Goal: Task Accomplishment & Management: Manage account settings

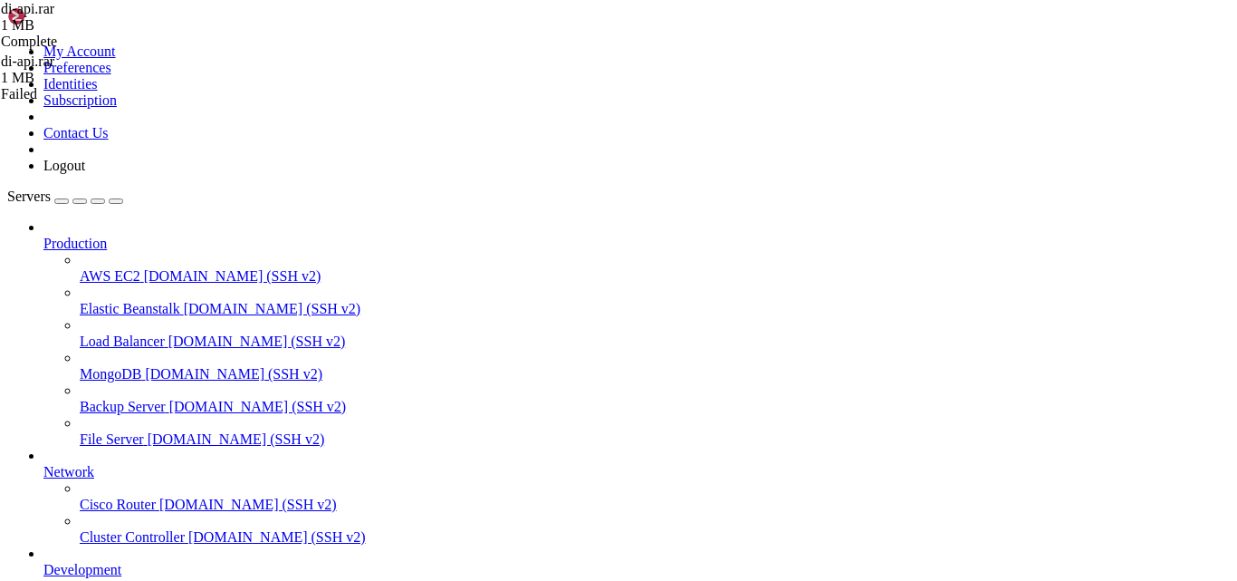
scroll to position [8, 2]
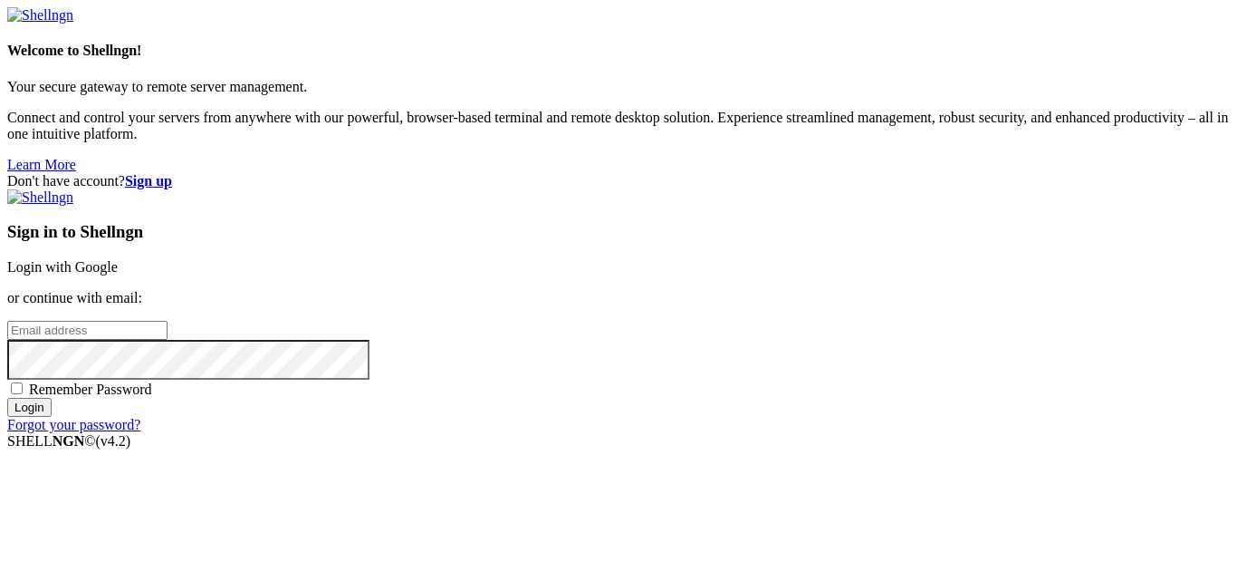
click at [118, 259] on link "Login with Google" at bounding box center [62, 266] width 110 height 15
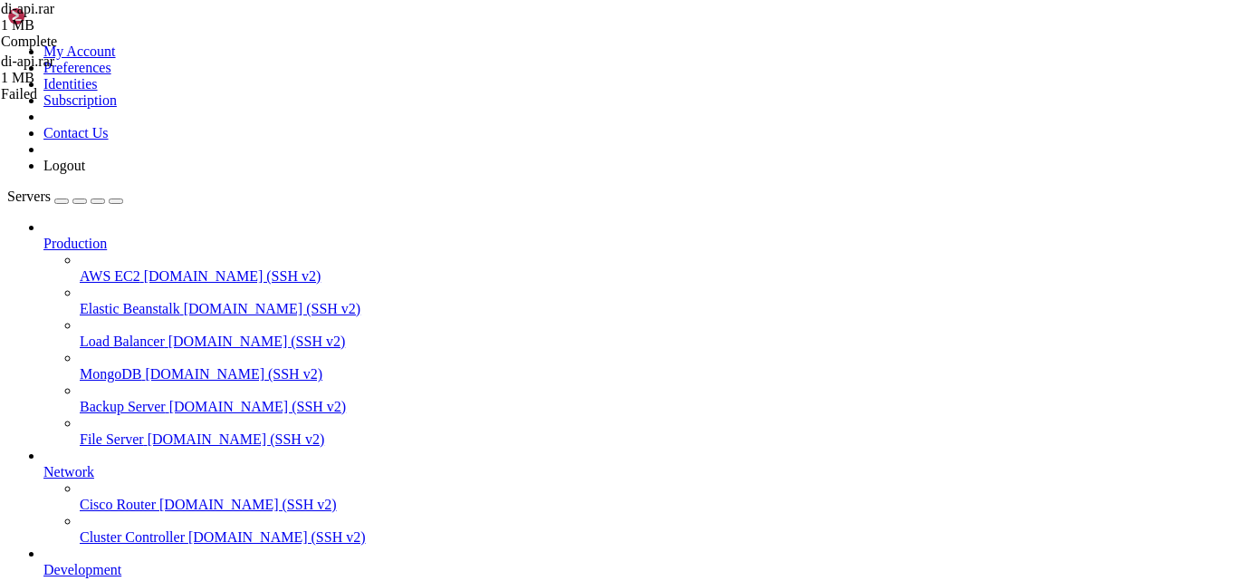
scroll to position [616, 0]
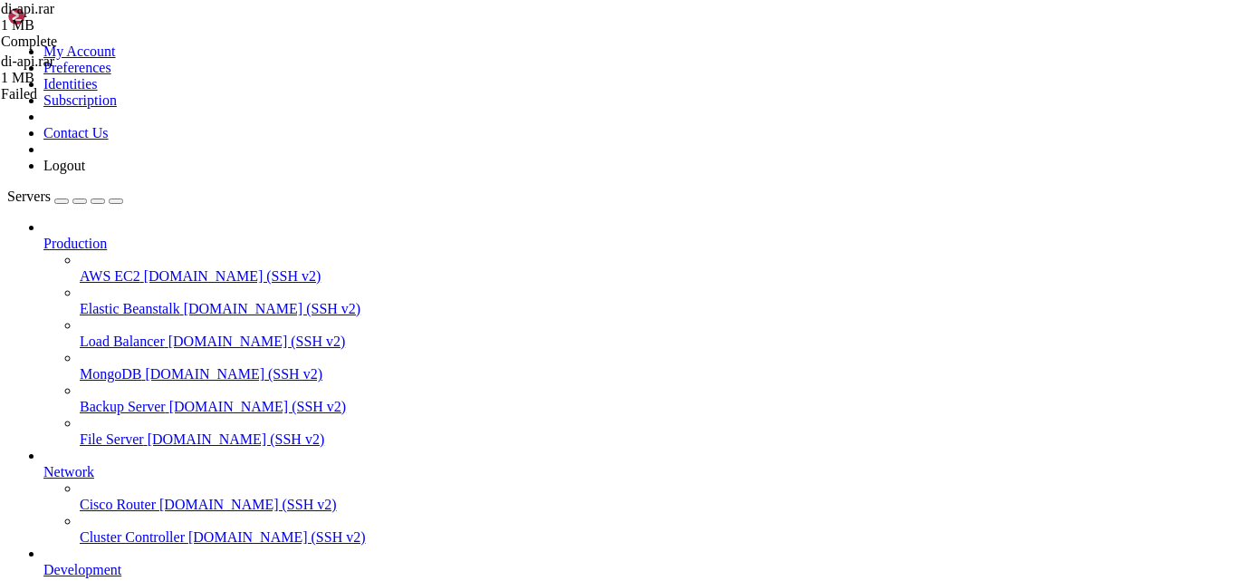
click at [1230, 400] on div "di-api.rar 1 MB Complete di-api.rar 1 MB Failed di-api-250625.rar 62 KB Complete" at bounding box center [618, 290] width 1237 height 581
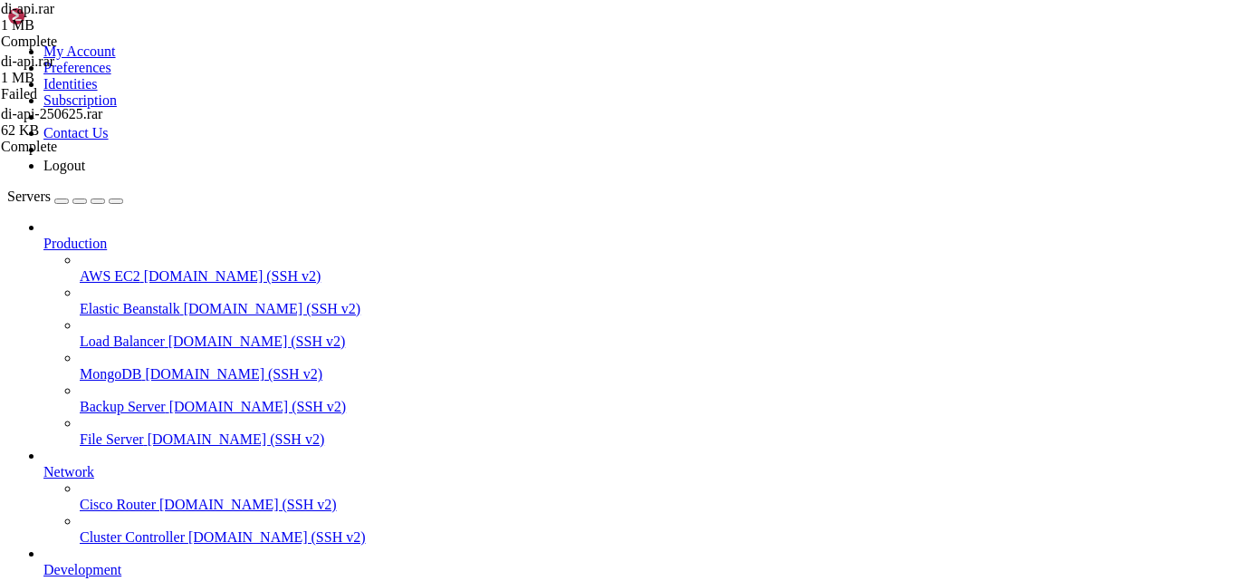
click at [182, 155] on div "di-api-250625.rar 62 KB Complete" at bounding box center [91, 130] width 181 height 49
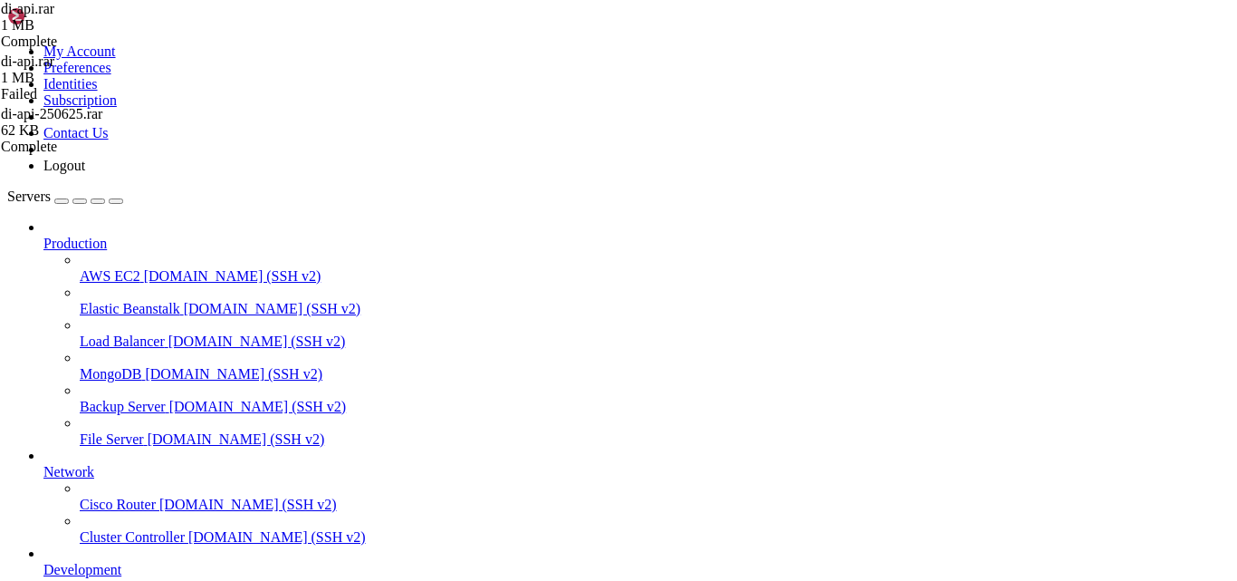
type input "/var/www"
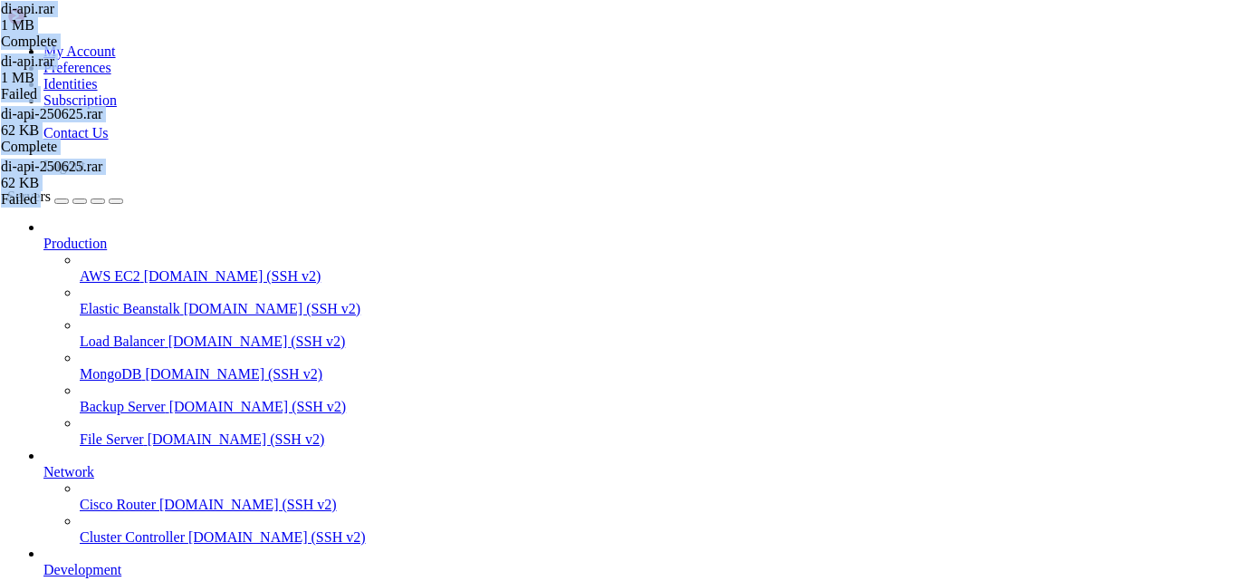
drag, startPoint x: 240, startPoint y: 66, endPoint x: 1160, endPoint y: 36, distance: 920.7
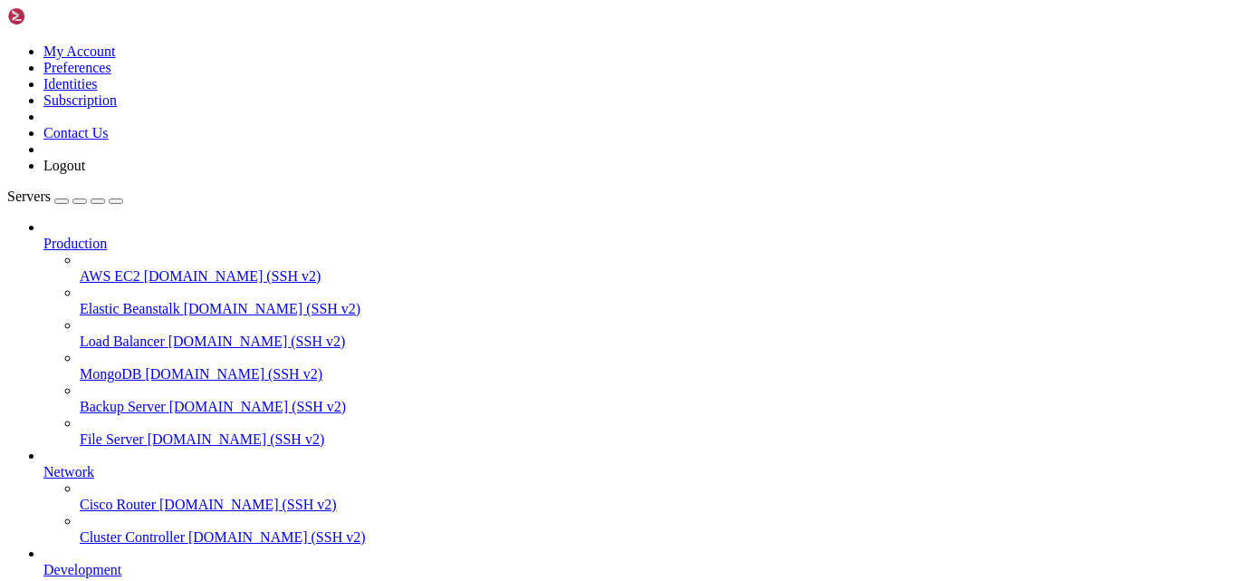
click at [1141, 458] on div "DI250825.bacpac 47 KB Complete" at bounding box center [618, 290] width 1237 height 581
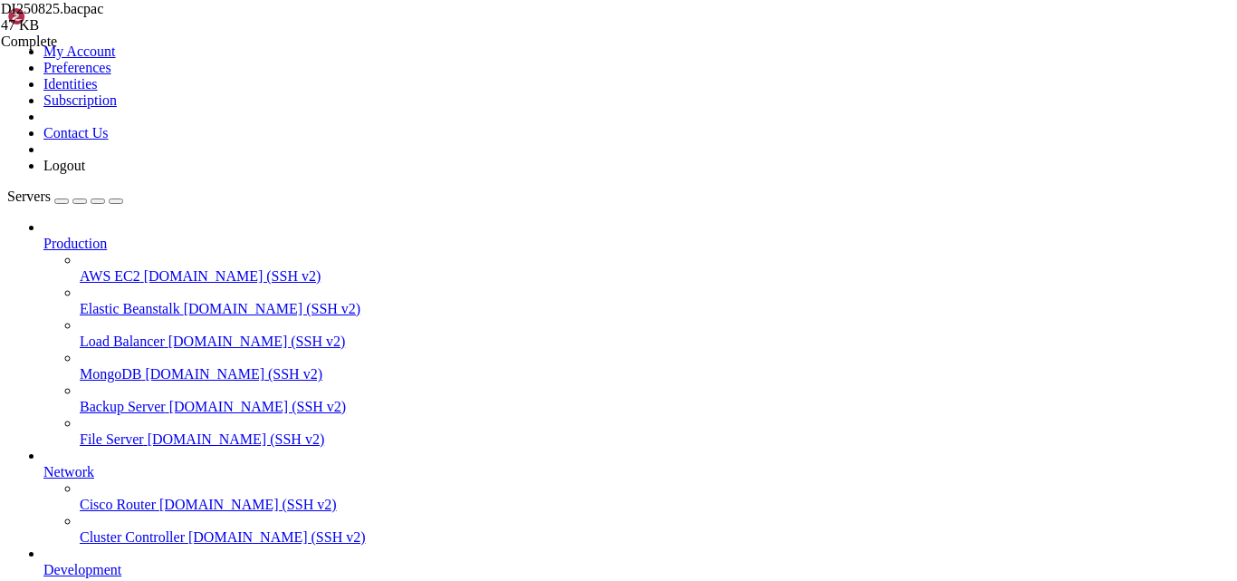
type input "/home/digital/.cache"
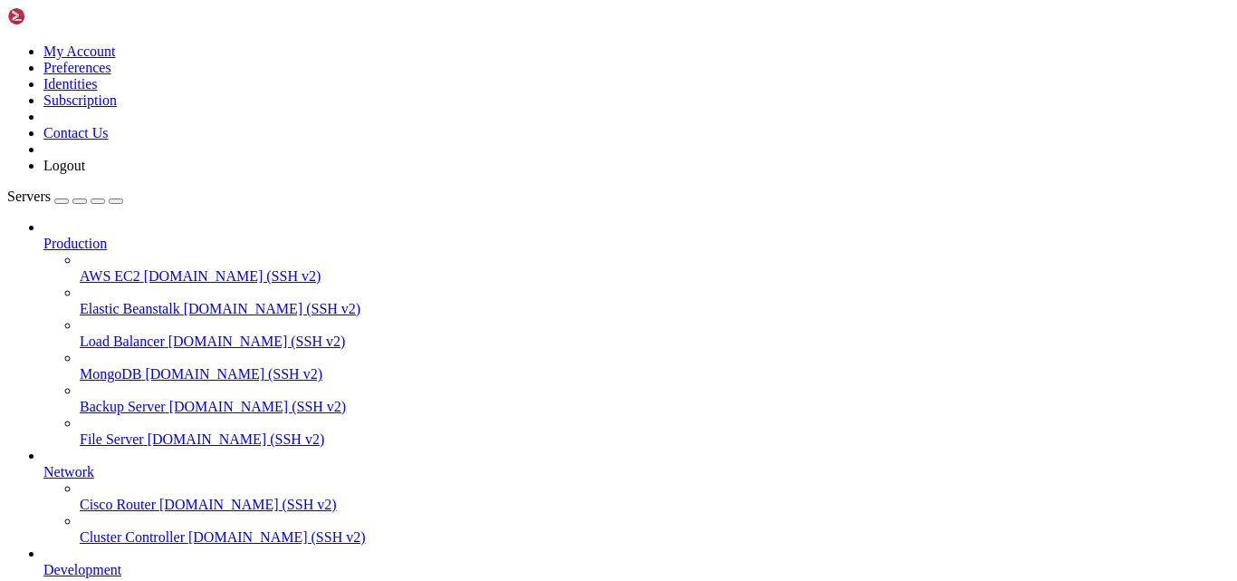
type input "/var/www/digitalinvoicing/src/database"
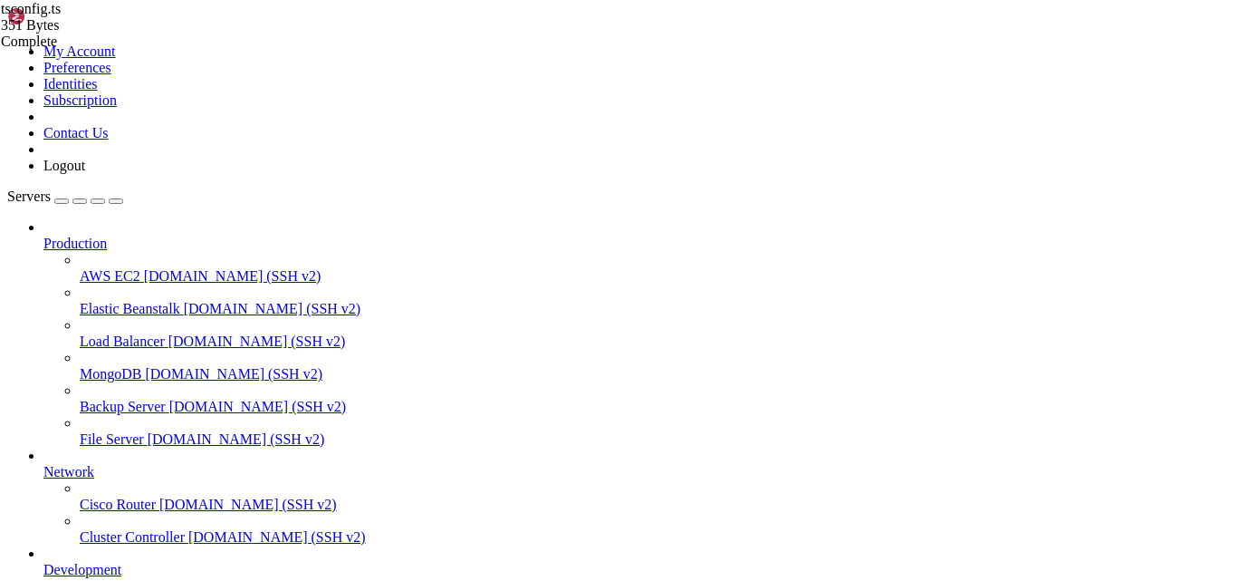
scroll to position [0, 5]
drag, startPoint x: 451, startPoint y: 1215, endPoint x: 559, endPoint y: 1210, distance: 107.9
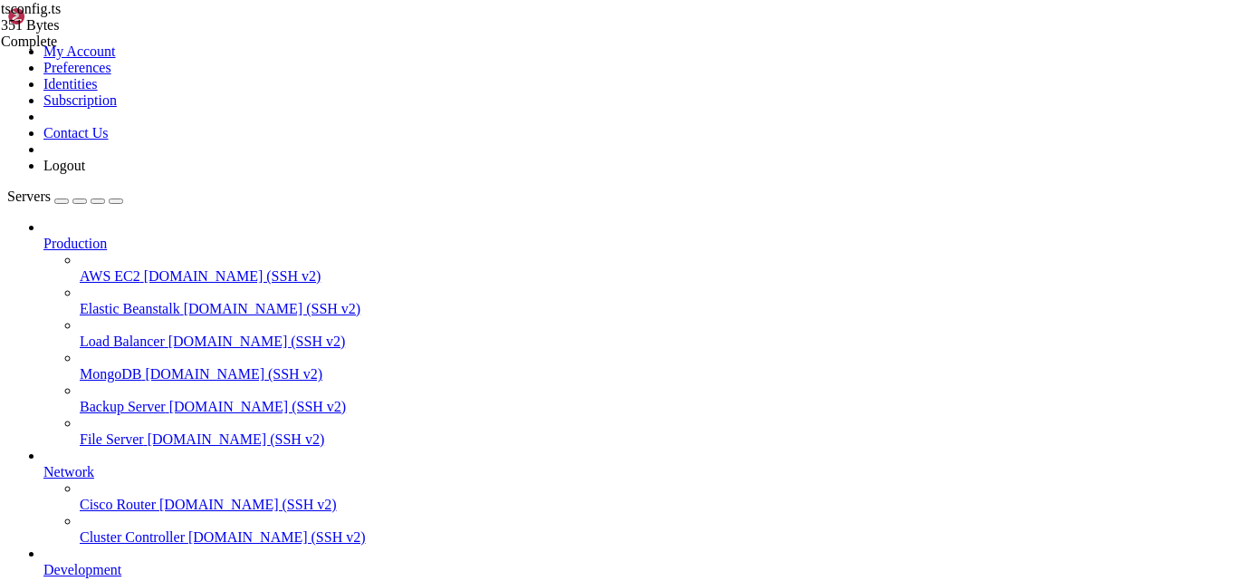
scroll to position [693, 0]
paste textarea "[TECHNICAL_ID]"
type textarea "server: '[TECHNICAL_ID]',"
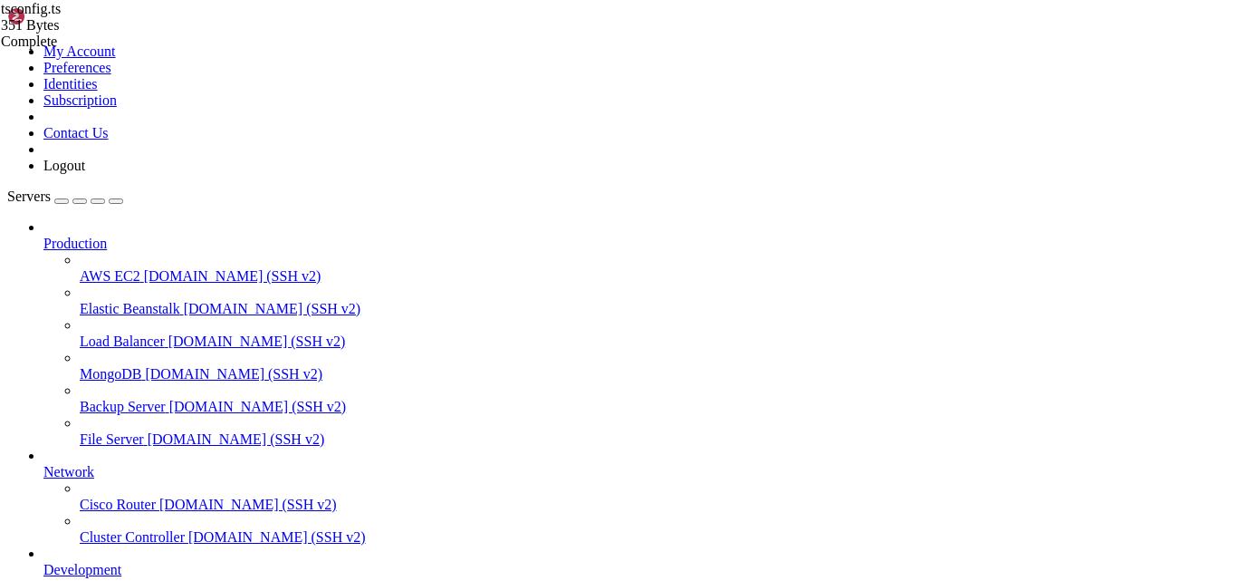
drag, startPoint x: 375, startPoint y: 149, endPoint x: 389, endPoint y: 145, distance: 14.9
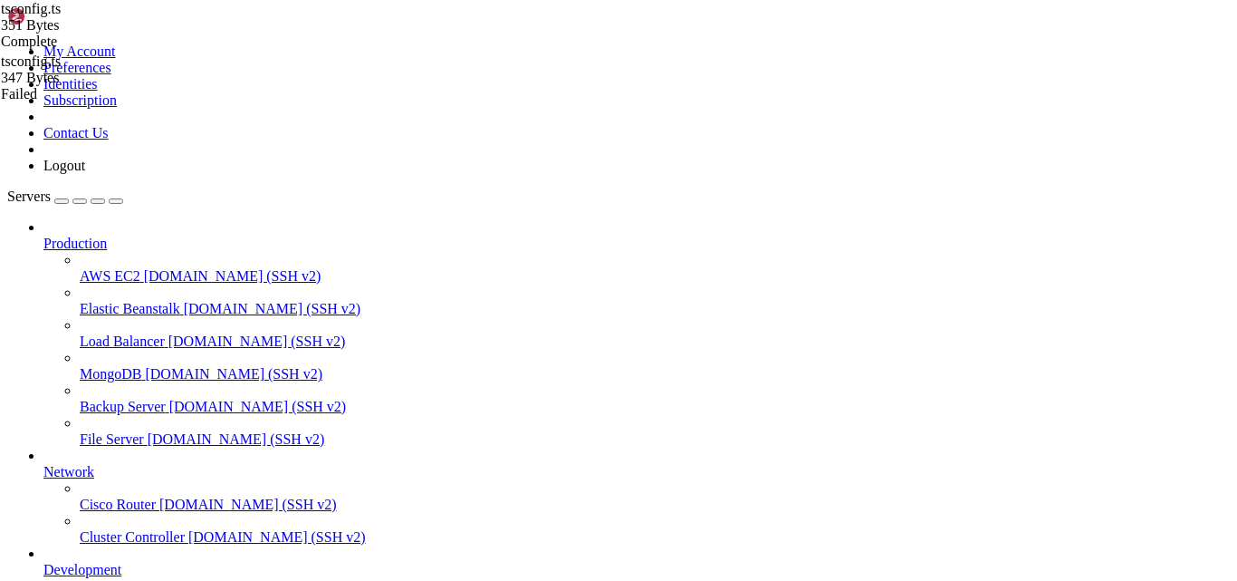
type textarea "database: 'DI',"
drag, startPoint x: 906, startPoint y: 271, endPoint x: 965, endPoint y: 273, distance: 58.9
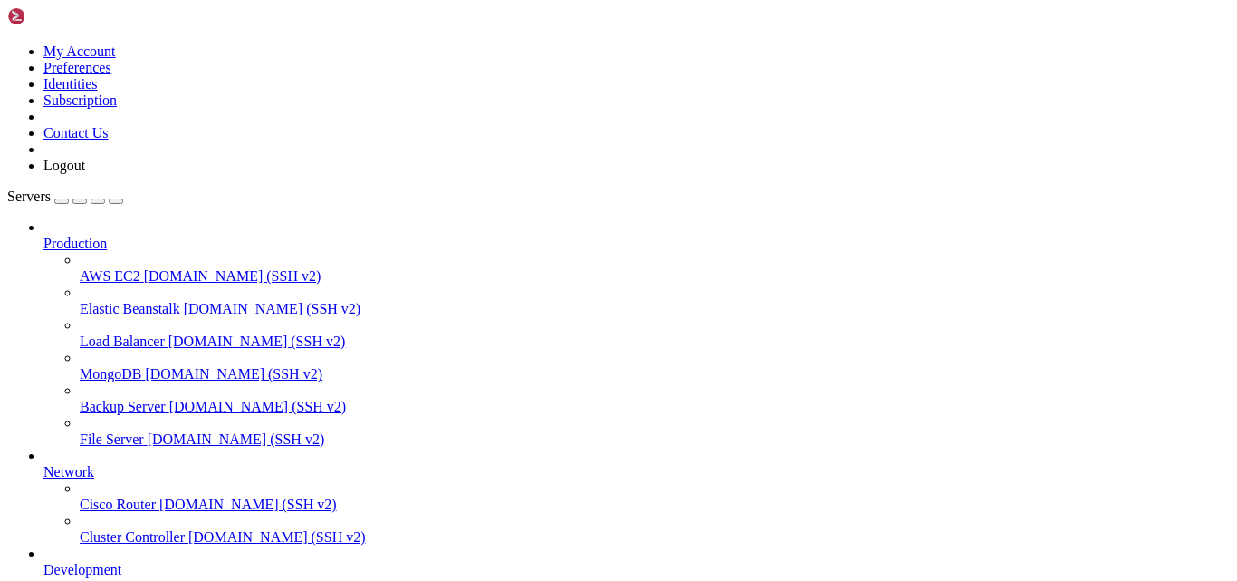
scroll to position [708, 0]
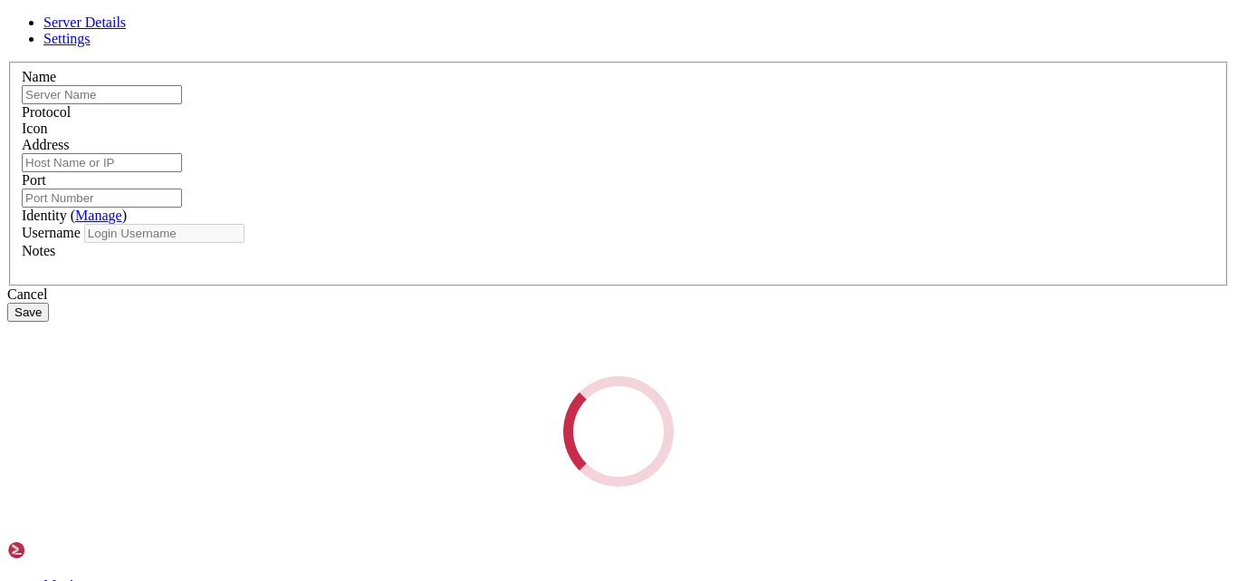
type input "digitalinvoicing"
type input "[TECHNICAL_ID]"
type input "22"
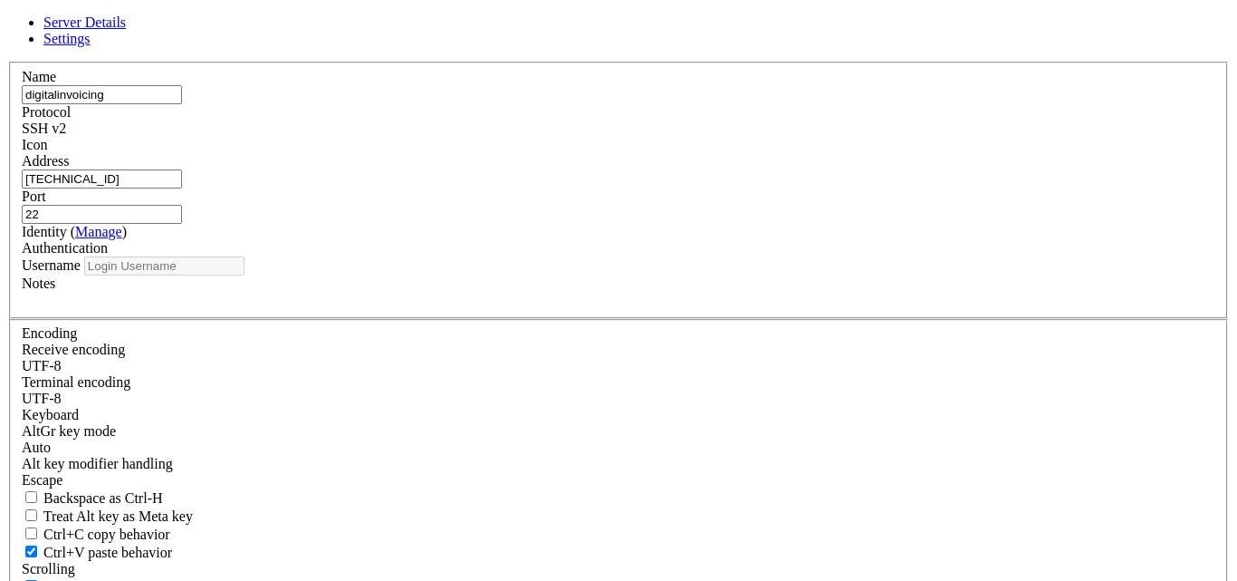
type input "/home/digital"
type input "digital"
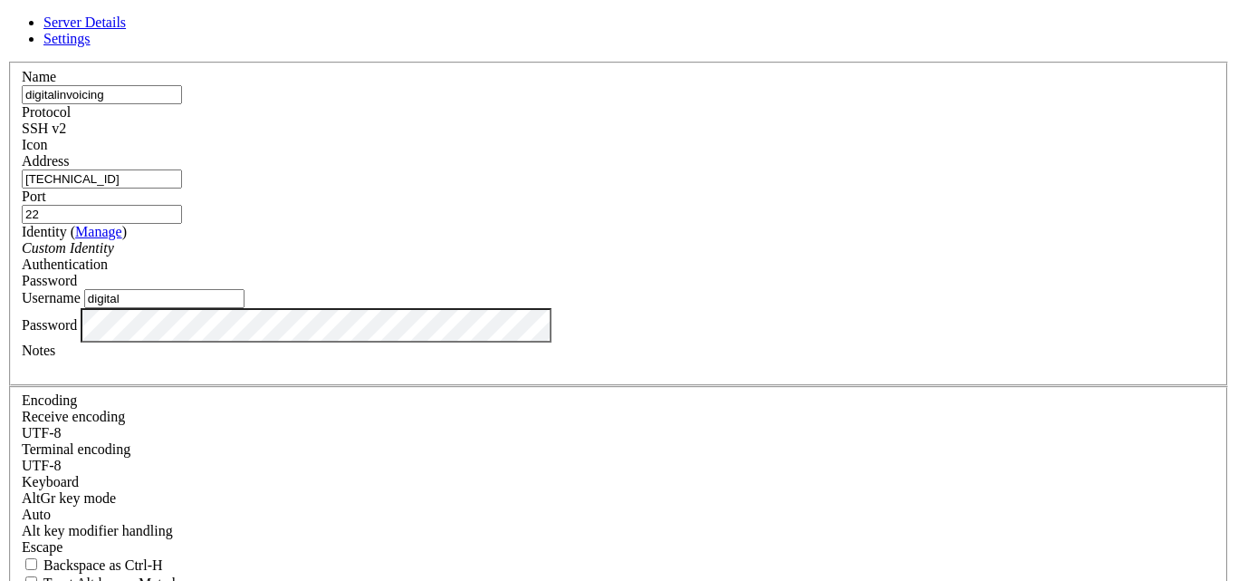
click at [7, 62] on link at bounding box center [7, 62] width 0 height 0
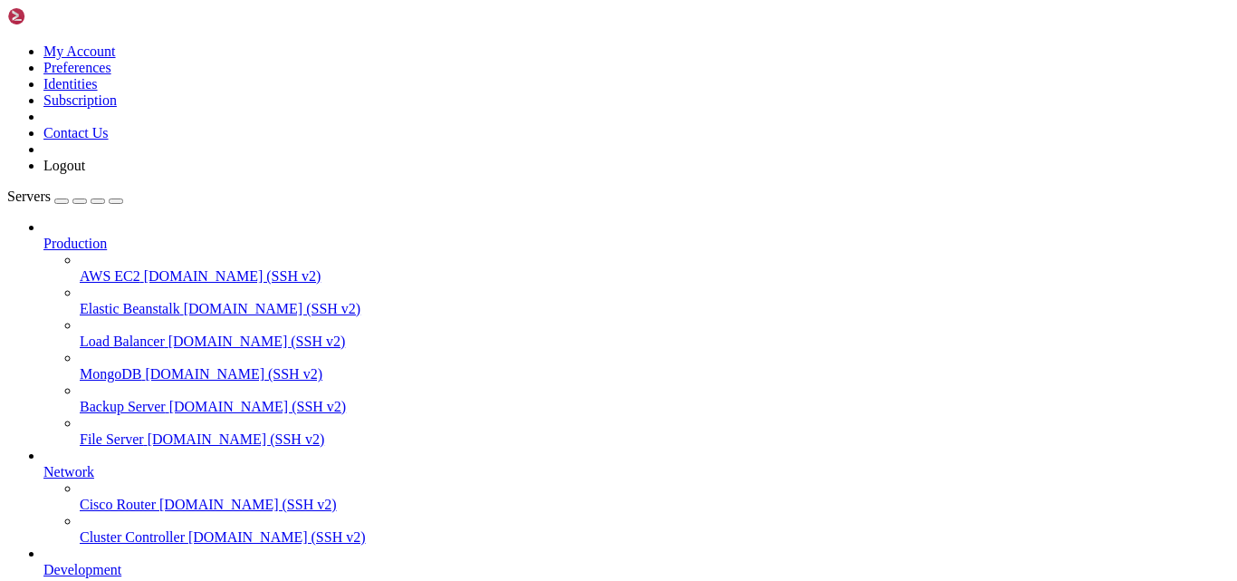
type input "/var/www/digitalinvoicing/src/database"
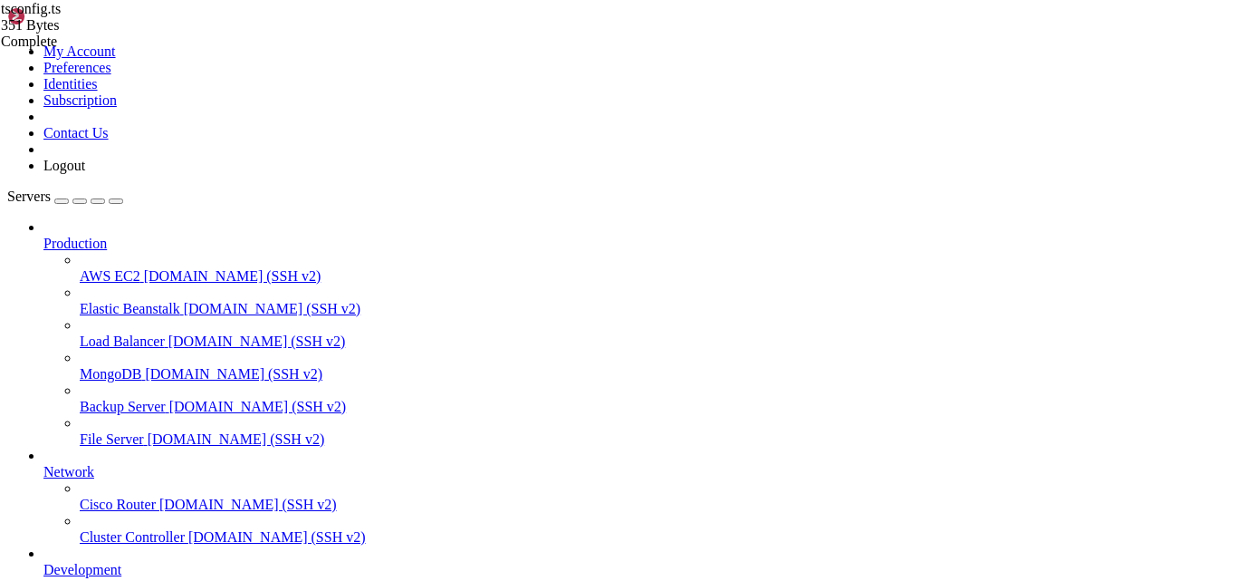
type textarea "database: 'DI',"
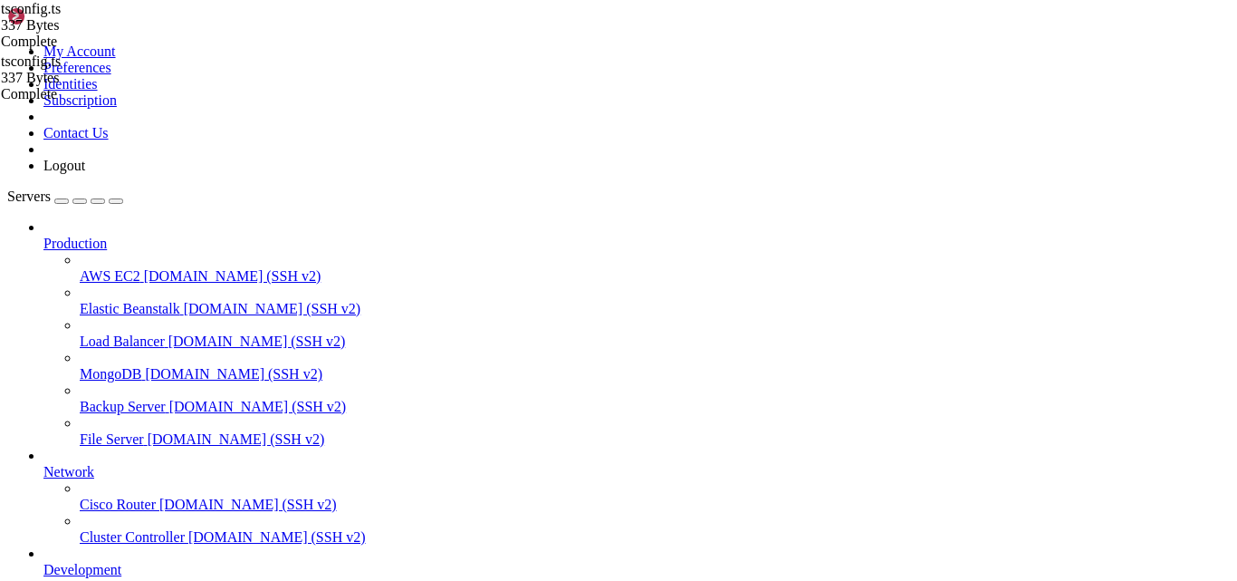
type textarea "user: 'a',"
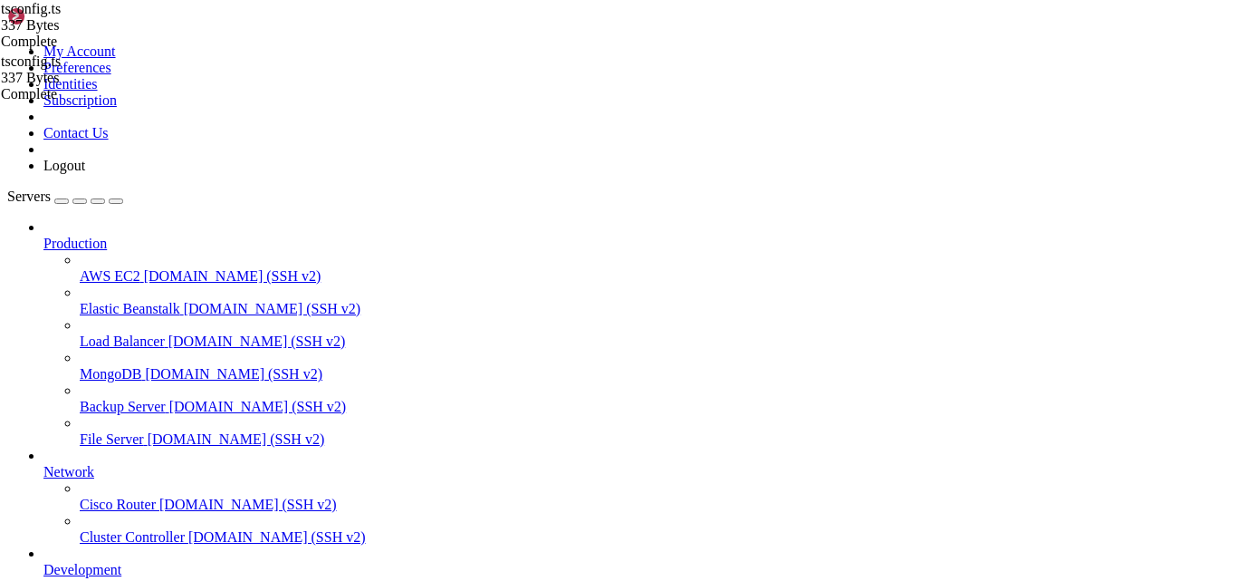
paste textarea "[TECHNICAL_ID]"
type textarea "requestTimeout: 300000"
type textarea "export default { config };"
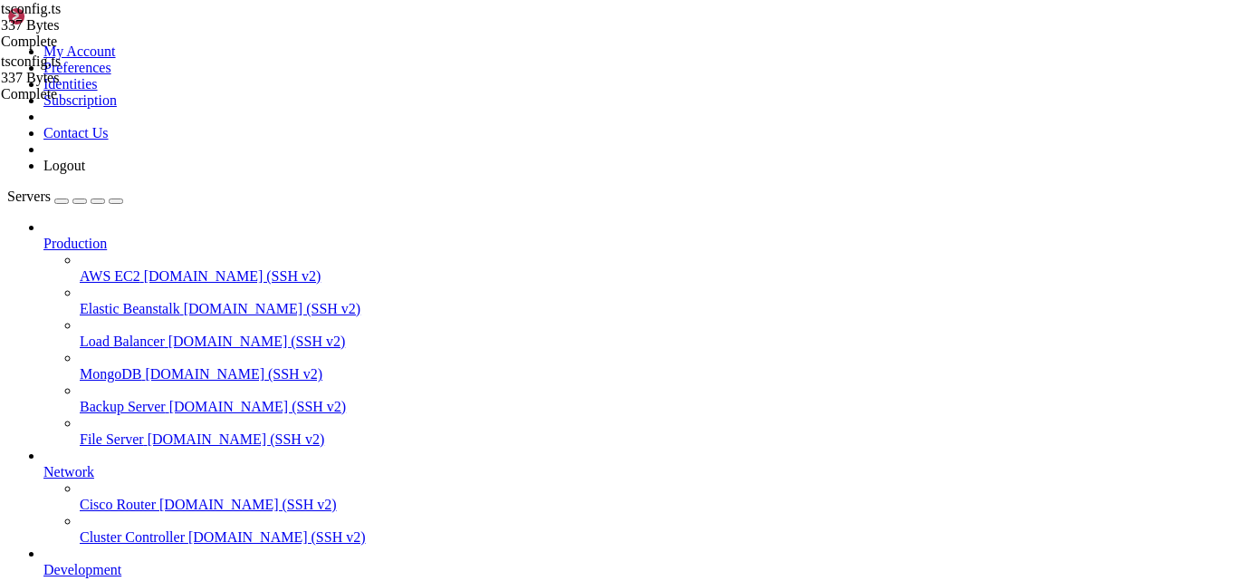
type textarea "port: 1433,"
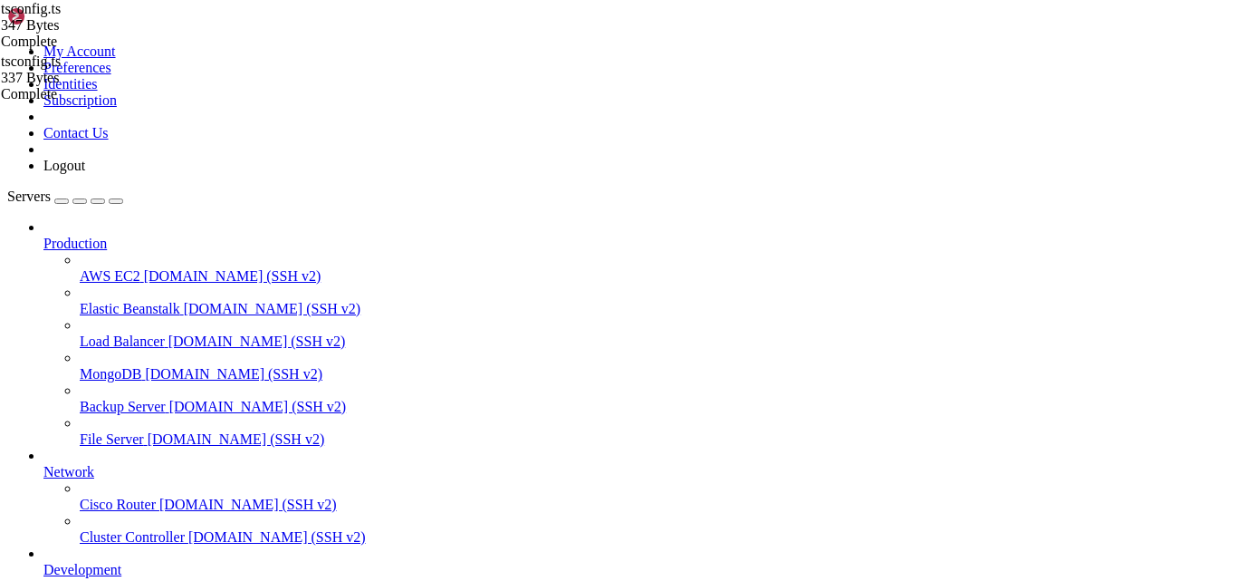
paste input "var/www/digitalinvoicing/src"
type input "/var/www/digitalinvoicing/"
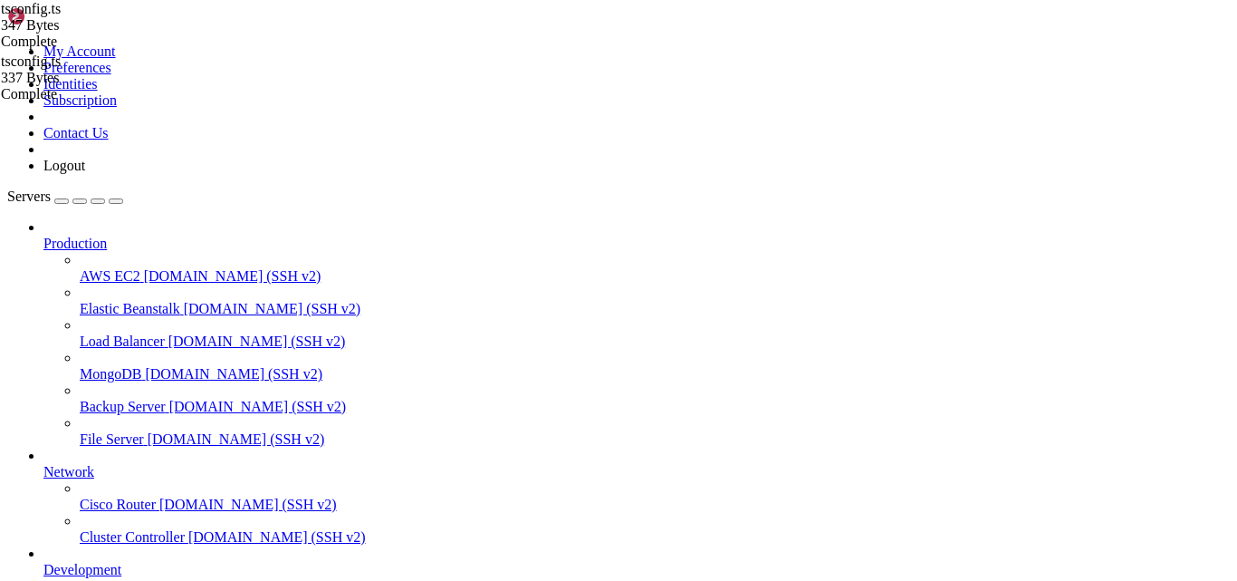
type textarea ""@types/node-fetch": "^[DATE]","
type input "z"
type input "azure"
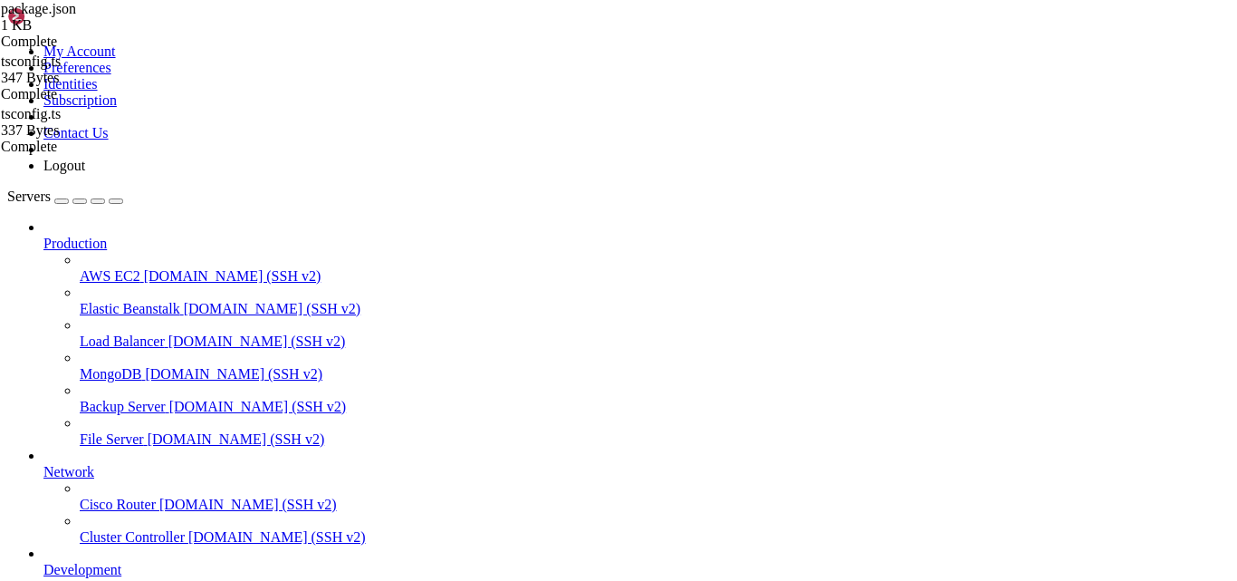
type textarea ""stable": "^0.1.8","
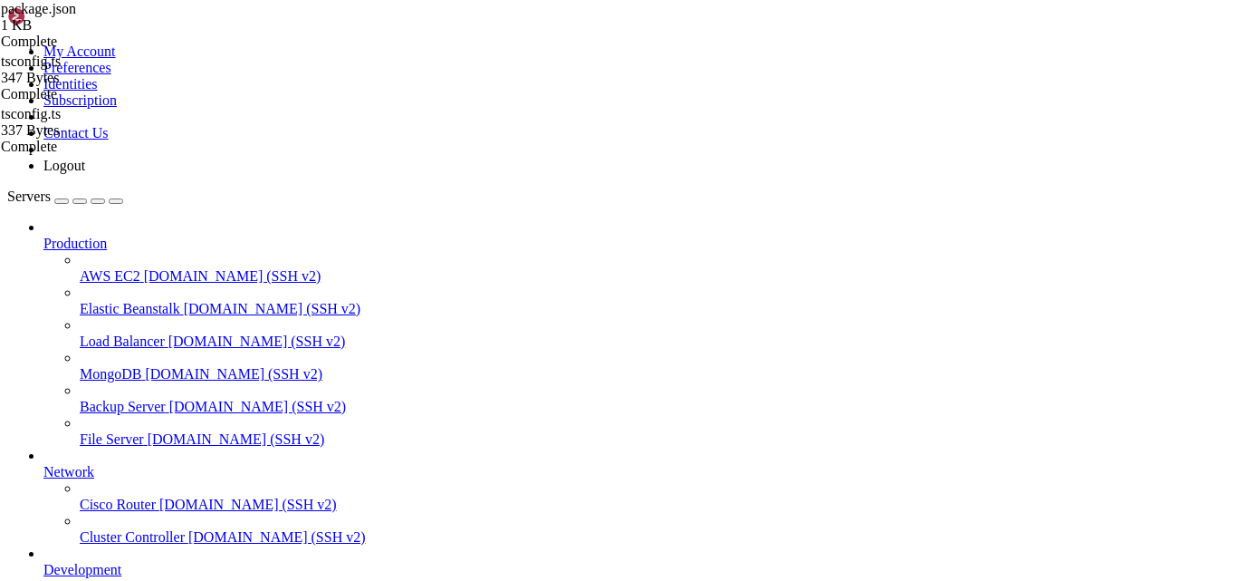
type textarea ""@types/node": "^14.18.42""
paste textarea "// ... other dependencies"
type textarea "// ... other dependencies"
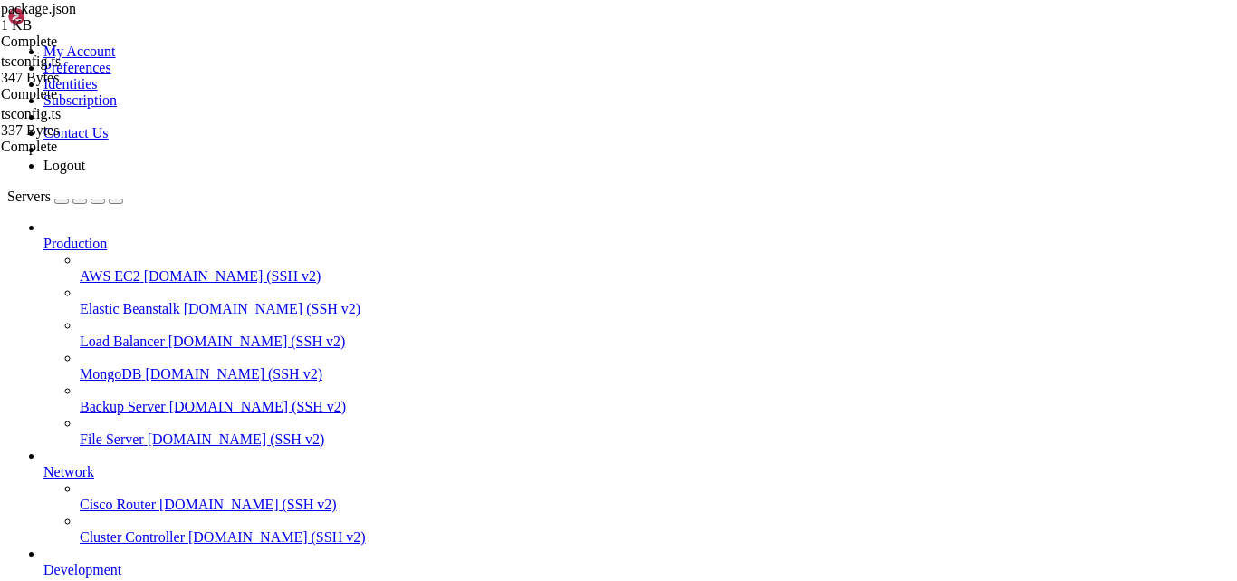
scroll to position [0, 0]
type textarea "}"
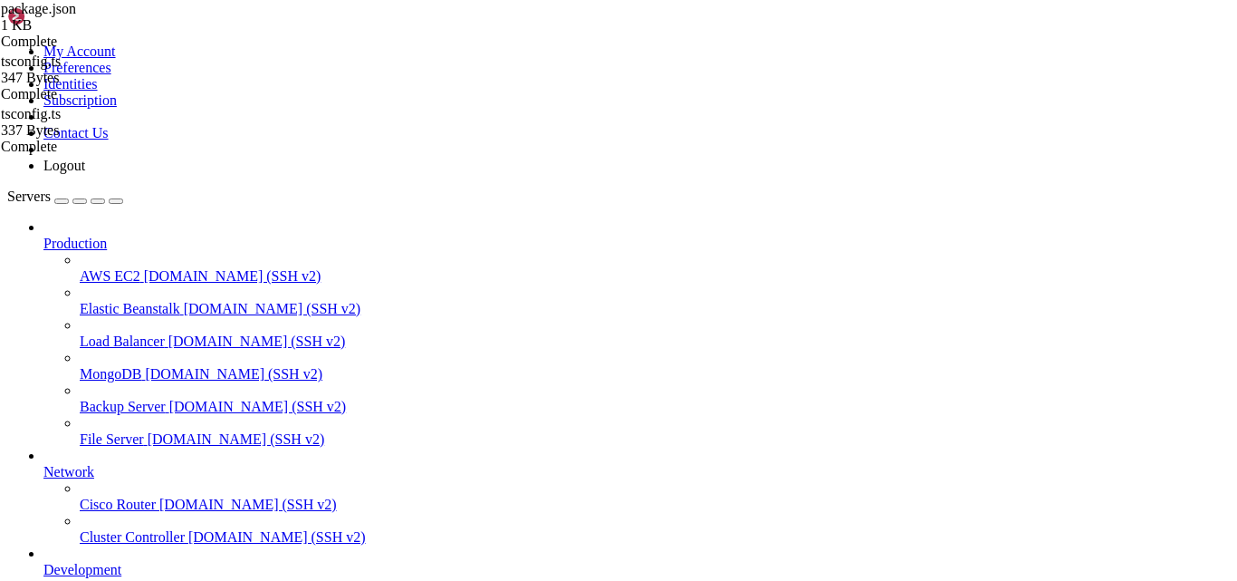
scroll to position [157, 0]
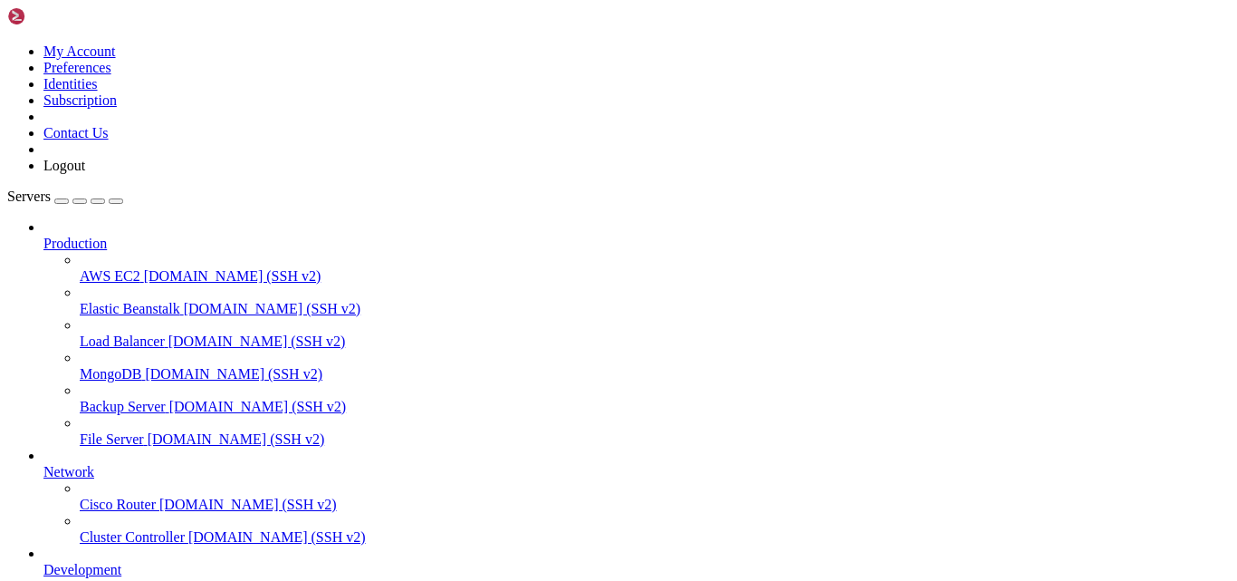
type input "/var/www/digitalinvoicing"
type textarea ""stable": "^0.1.8","
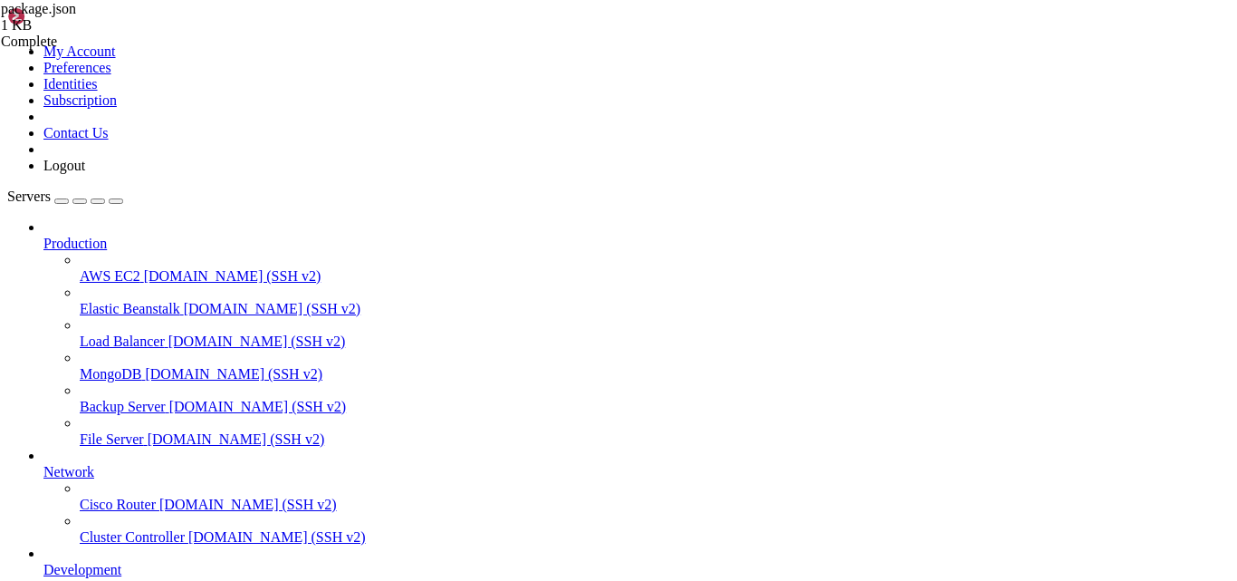
type textarea ""@types/node": "^14.18.42""
type textarea "// ... other dependencies"
type textarea ""@types/node": "^14.18.42","
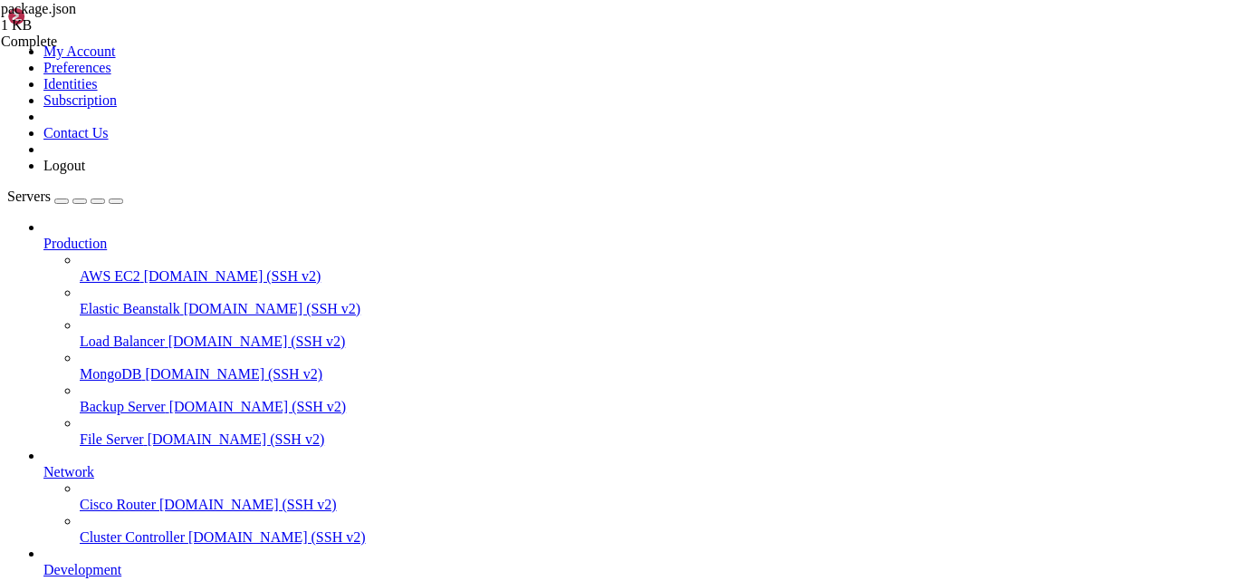
type textarea ""stable": "^0.1.8","
click at [1236, 218] on div "package.json 1 KB Complete" at bounding box center [618, 290] width 1237 height 581
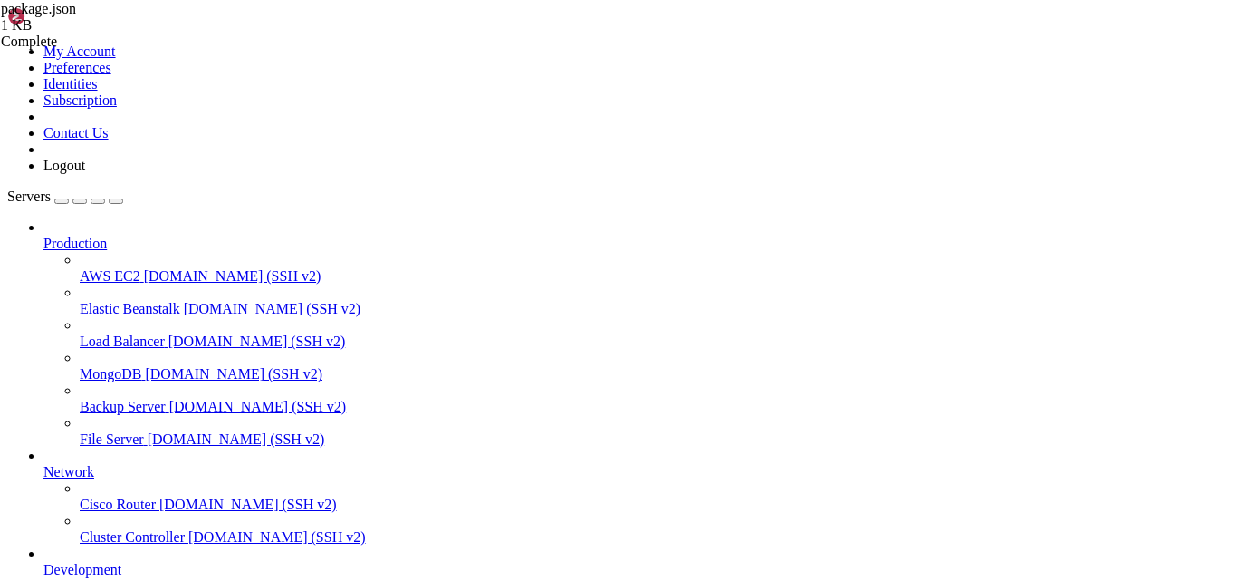
type textarea "}"
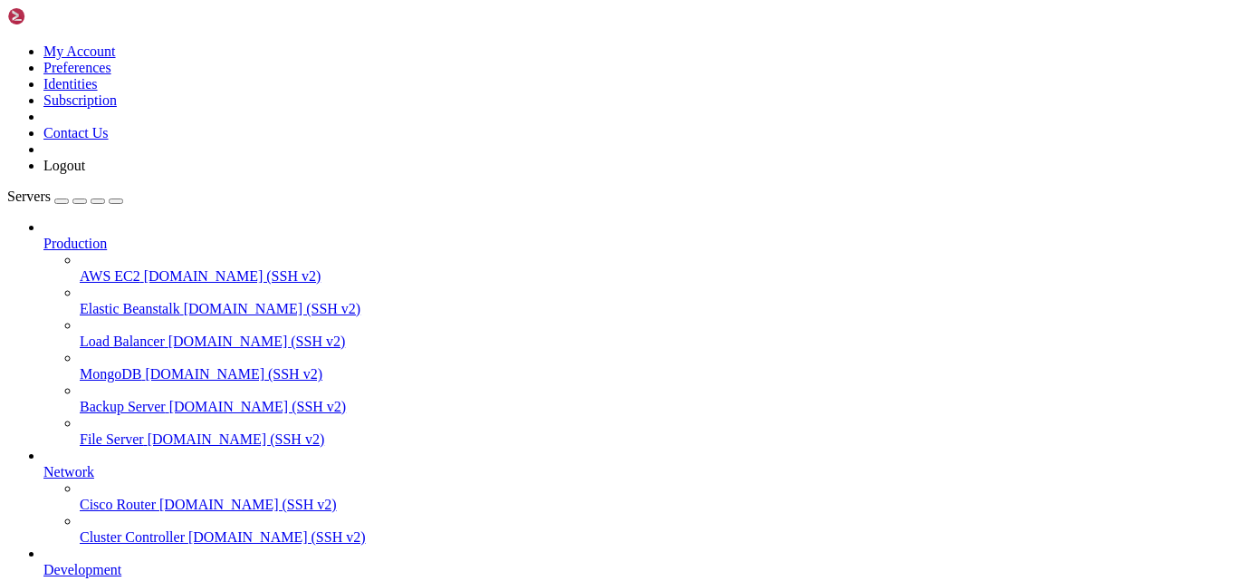
type input "c"
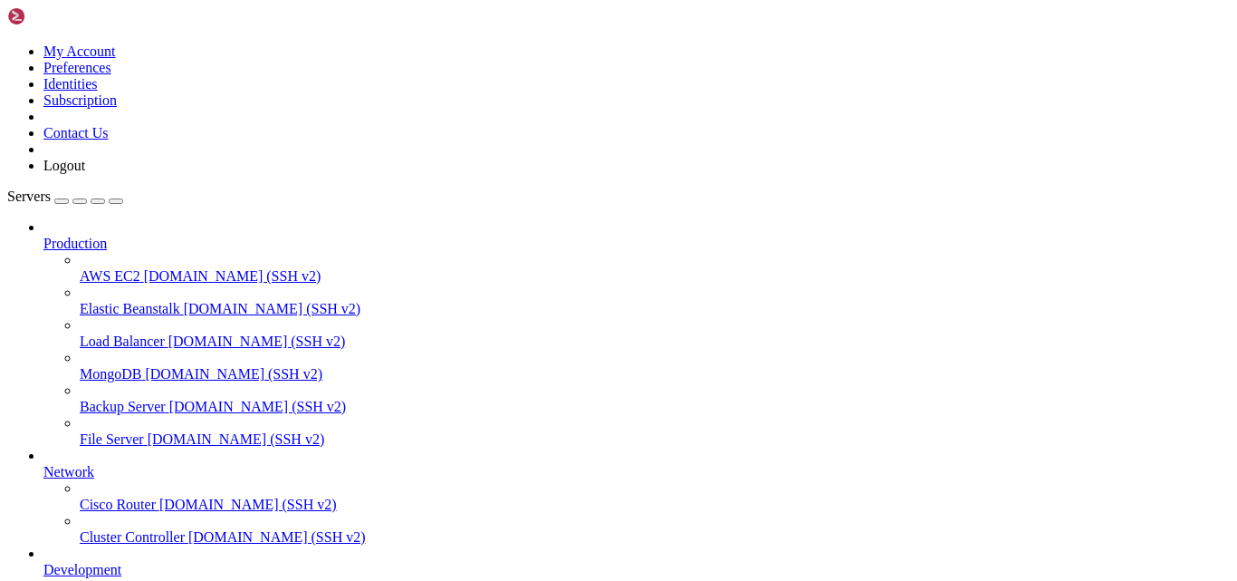
type input "/var/www/digitalinvoicing"
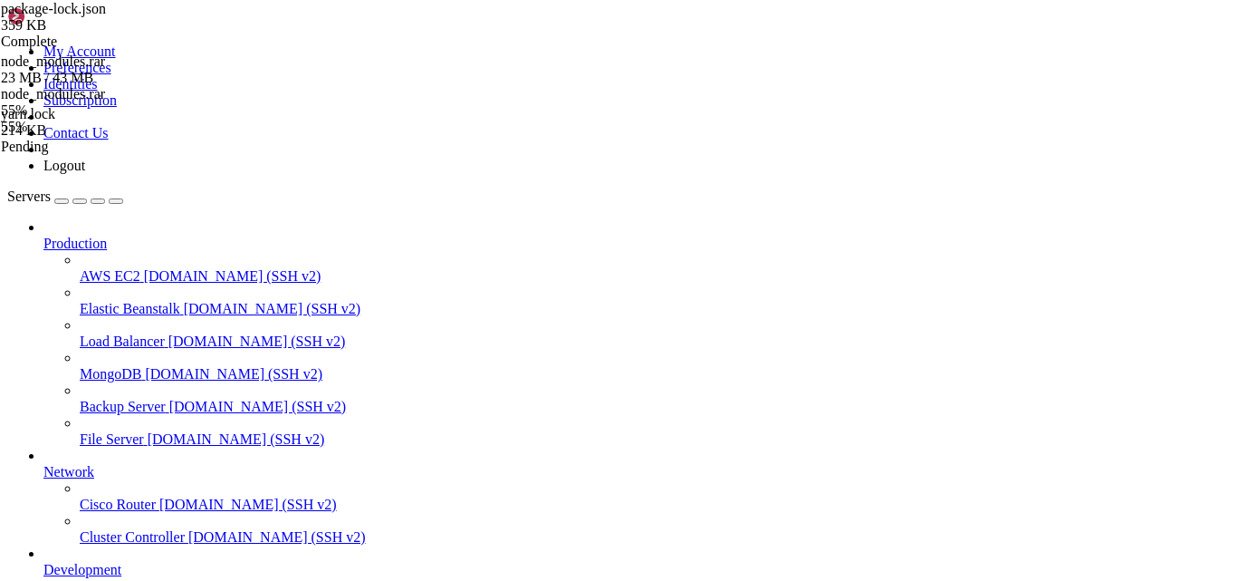
click at [1198, 451] on div "package-lock.json 359 KB Complete node_modules.rar 23 MB / 43 MB node_modules.r…" at bounding box center [618, 290] width 1237 height 581
click at [1126, 312] on div "package-lock.json 359 KB Complete node_modules.rar 33 MB / 43 MB node_modules.r…" at bounding box center [618, 290] width 1237 height 581
click at [1166, 322] on div "package-lock.json 359 KB Complete node_modules.rar 37 MB / 43 MB node_modules.r…" at bounding box center [618, 290] width 1237 height 581
click at [7, 43] on link at bounding box center [7, 43] width 0 height 0
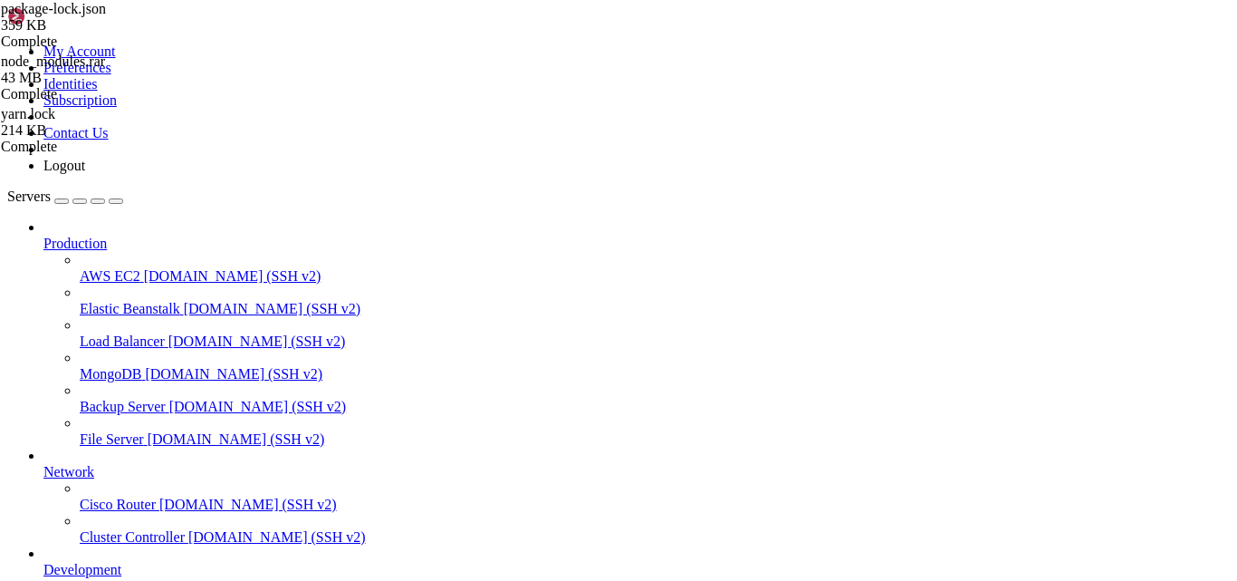
click at [7, 43] on link at bounding box center [7, 43] width 0 height 0
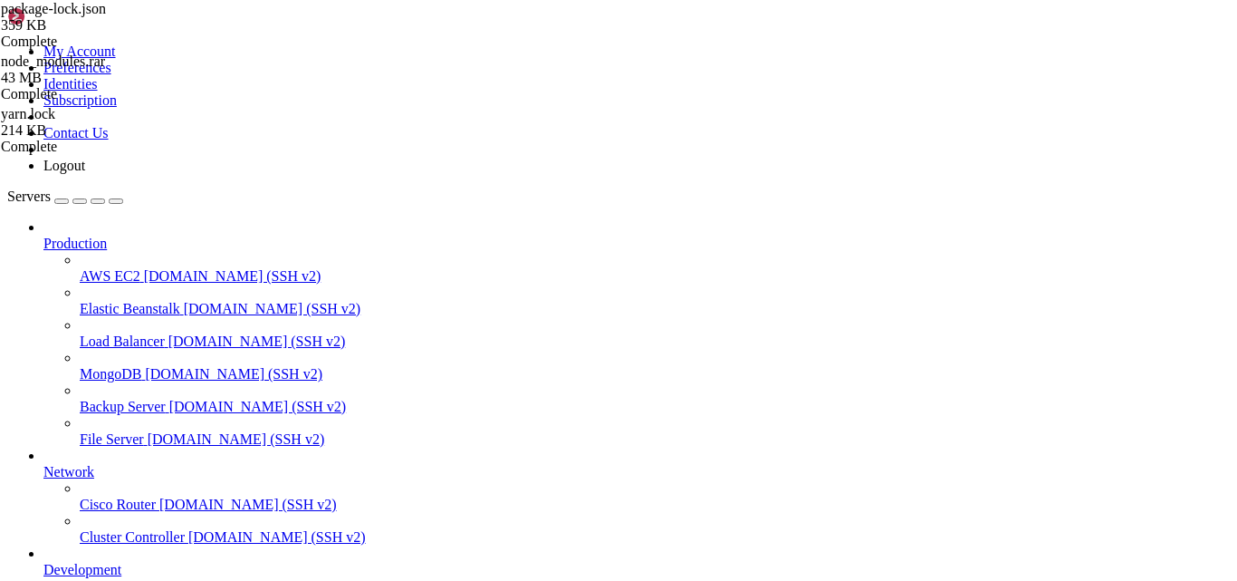
scroll to position [739, 0]
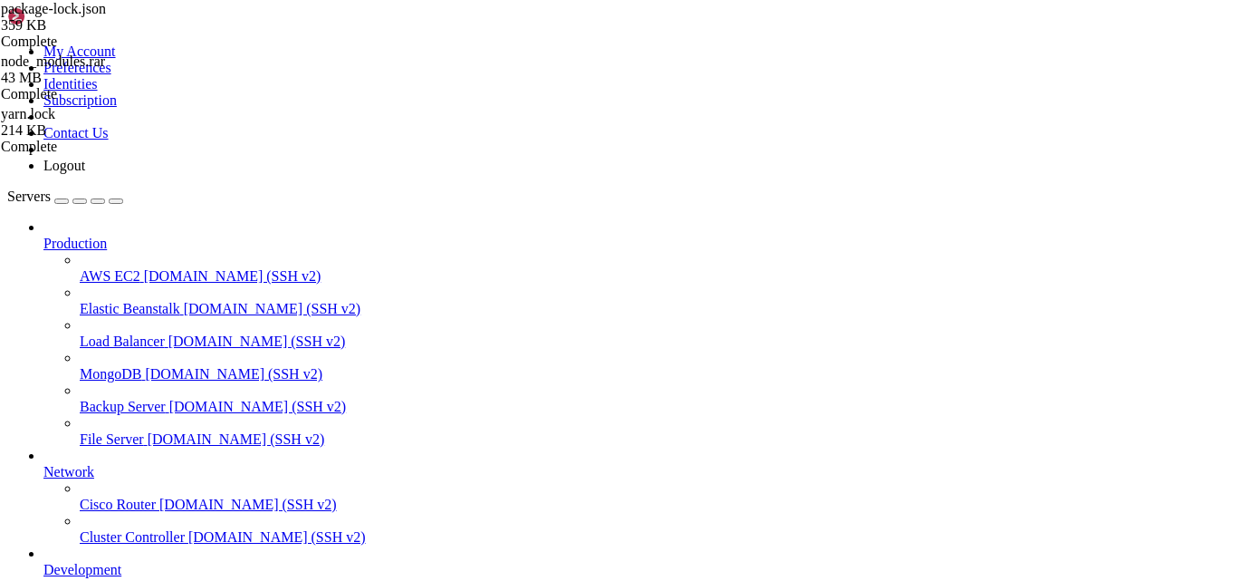
click at [116, 201] on icon "button" at bounding box center [116, 201] width 0 height 0
click at [62, 201] on div "button" at bounding box center [62, 201] width 0 height 0
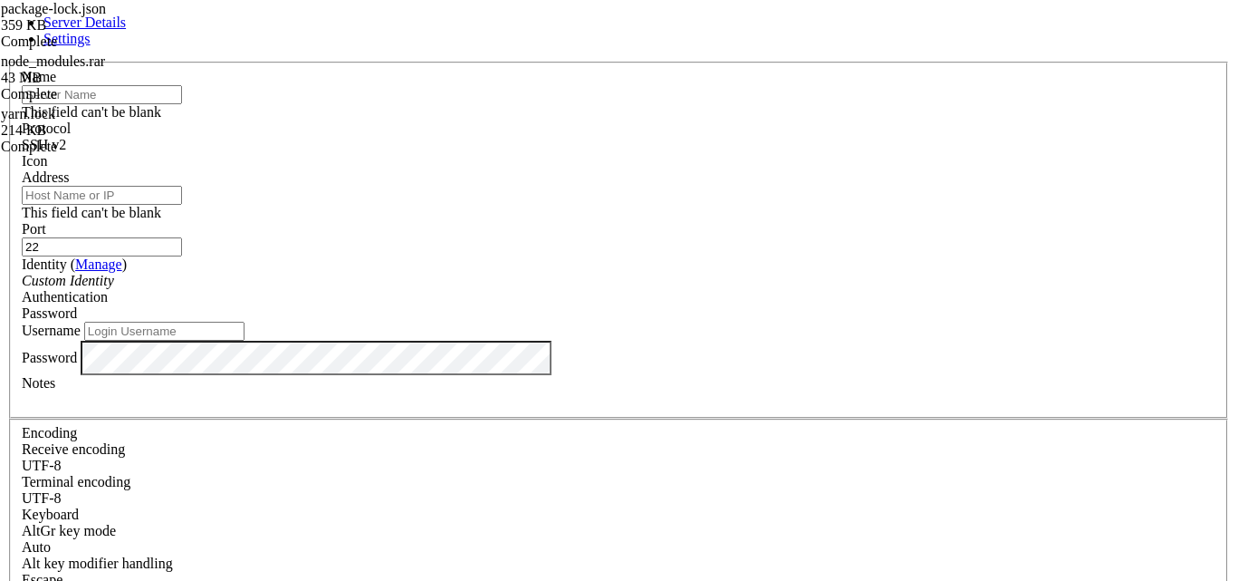
click at [182, 104] on input "text" at bounding box center [102, 94] width 160 height 19
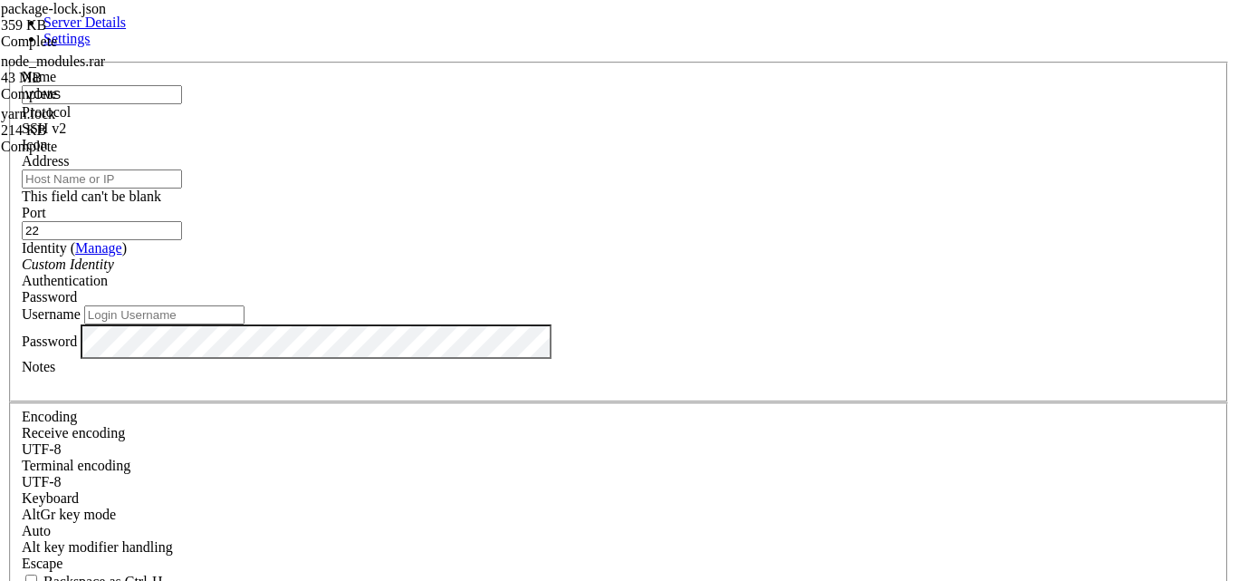
type input "VOMS"
paste input "[TECHNICAL_ID]"
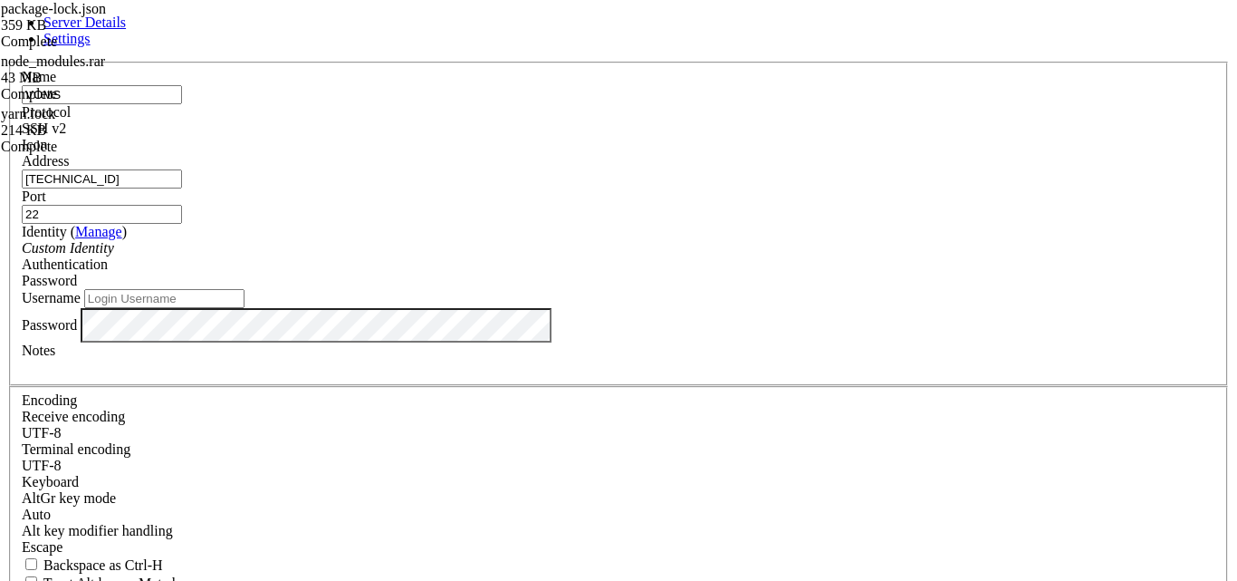
type input "[TECHNICAL_ID]"
click at [750, 122] on div "SSH v2" at bounding box center [619, 128] width 1194 height 16
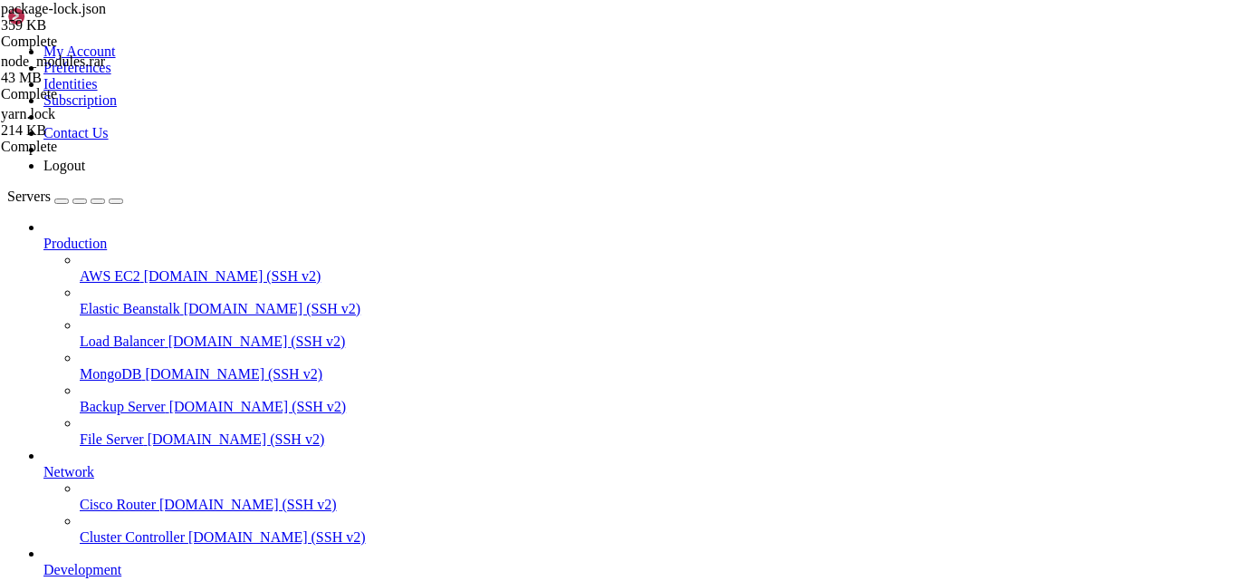
scroll to position [198, 0]
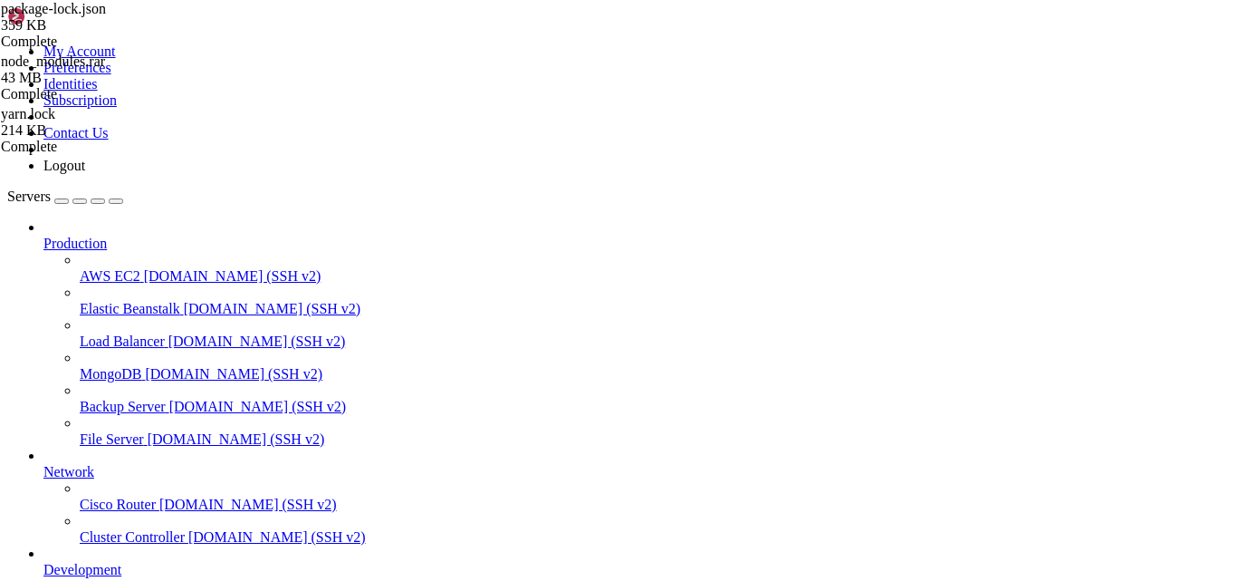
scroll to position [0, 0]
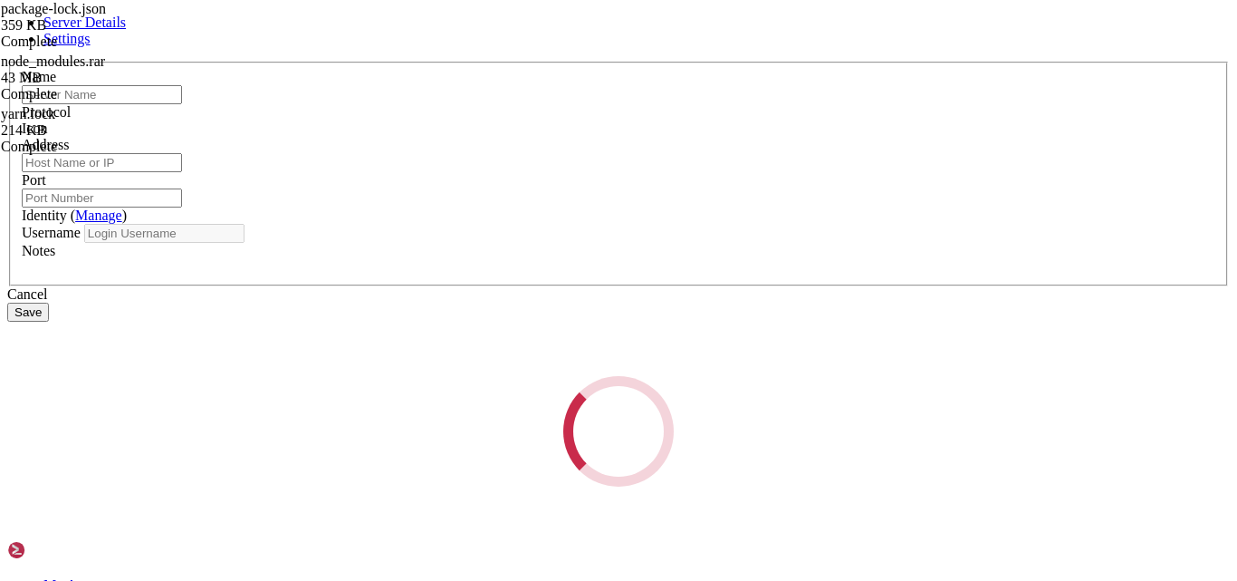
type input "digitalinvoicing"
type input "[TECHNICAL_ID]"
type input "22"
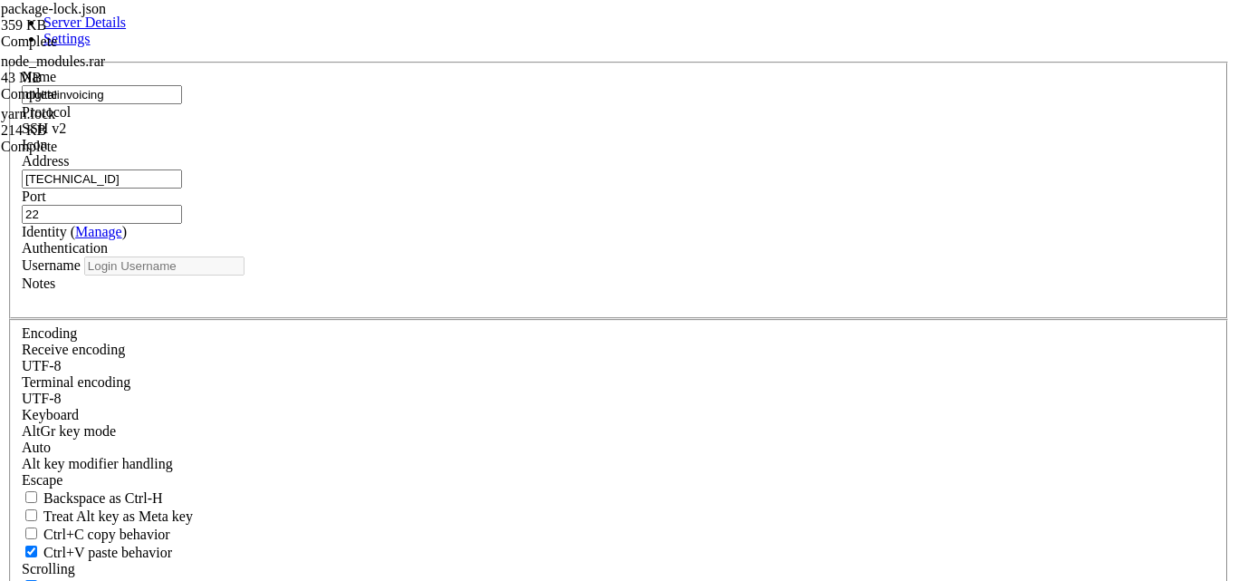
type input "digital"
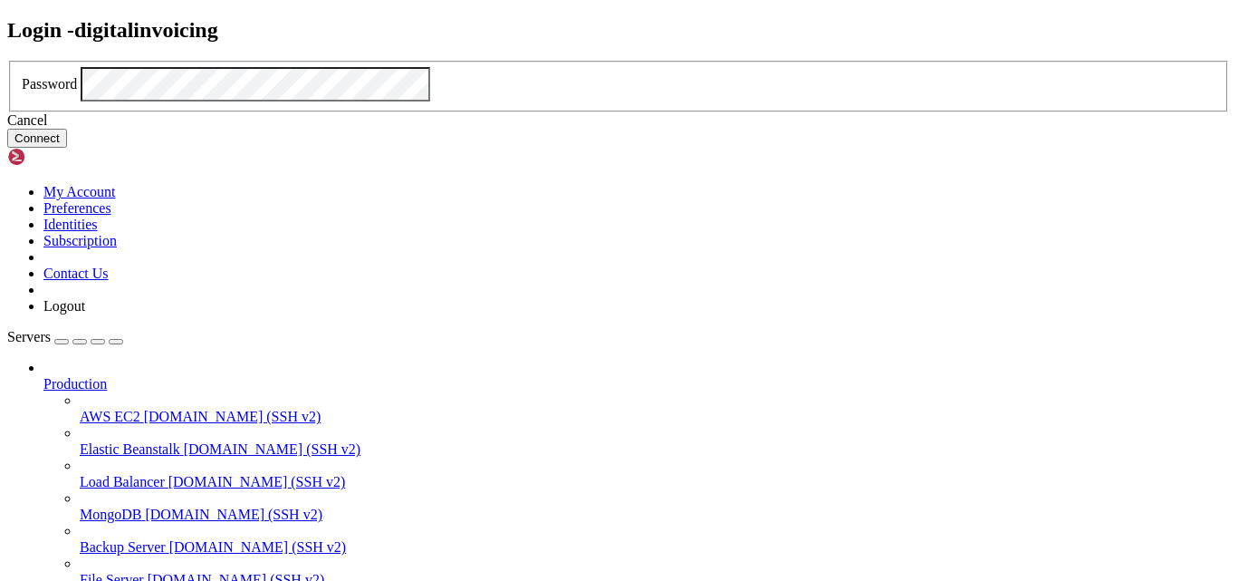
click button "Connect" at bounding box center [37, 138] width 60 height 19
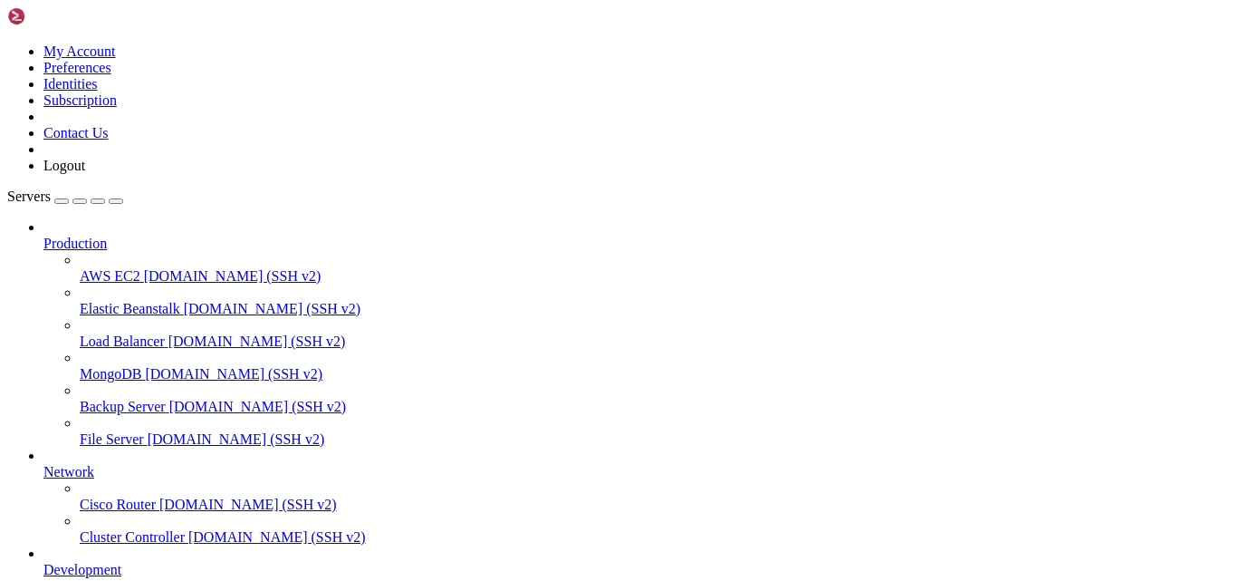
type input "/home/digital"
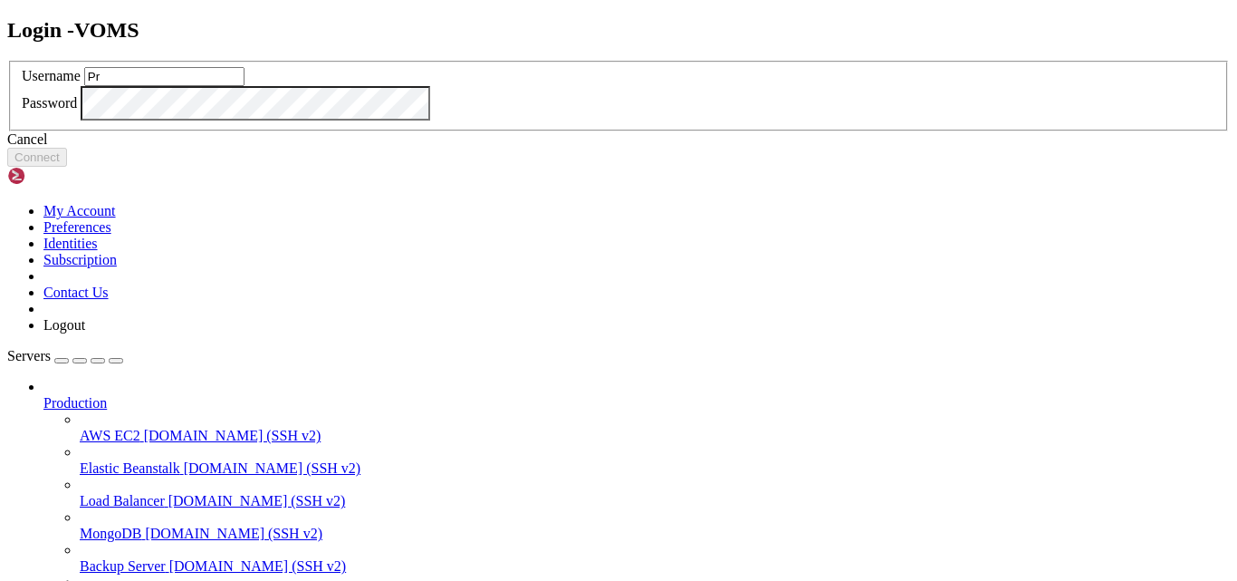
type input "P"
click at [624, 148] on div "Cancel" at bounding box center [618, 139] width 1223 height 16
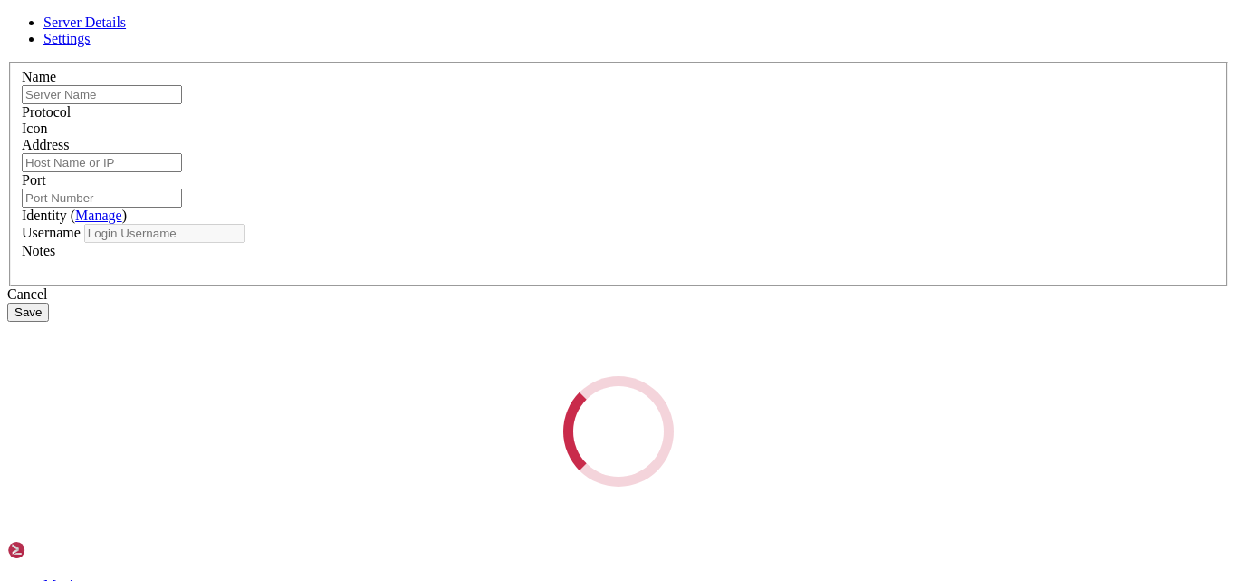
type input "VOMS"
type input "[TECHNICAL_ID]"
type input "22"
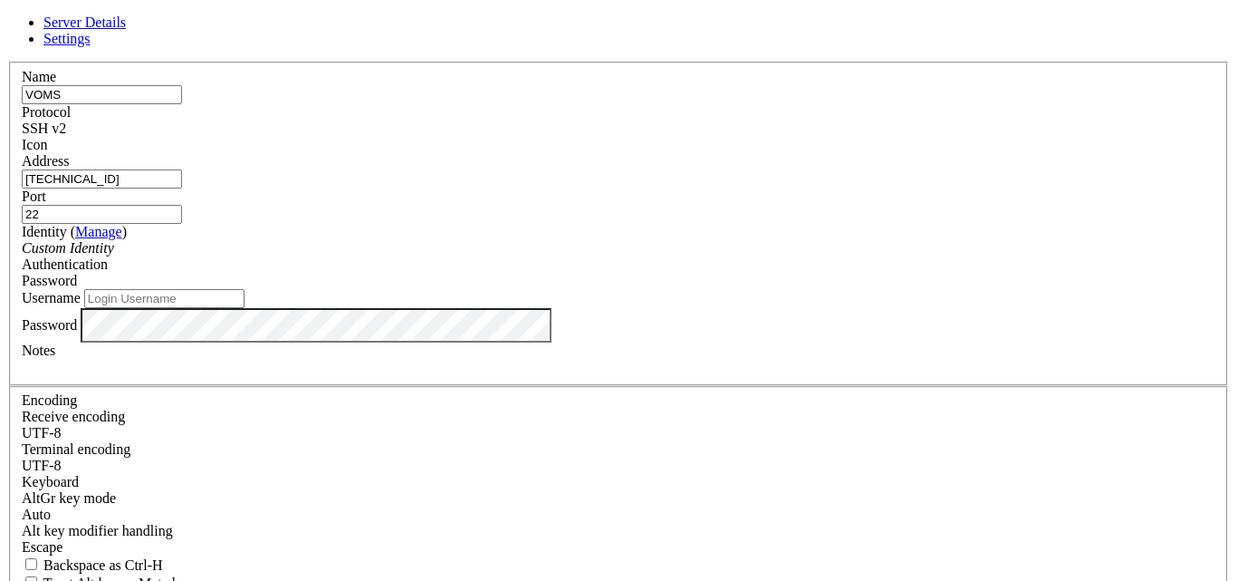
click at [245, 308] on input "Username" at bounding box center [164, 298] width 160 height 19
type input "ProSource"
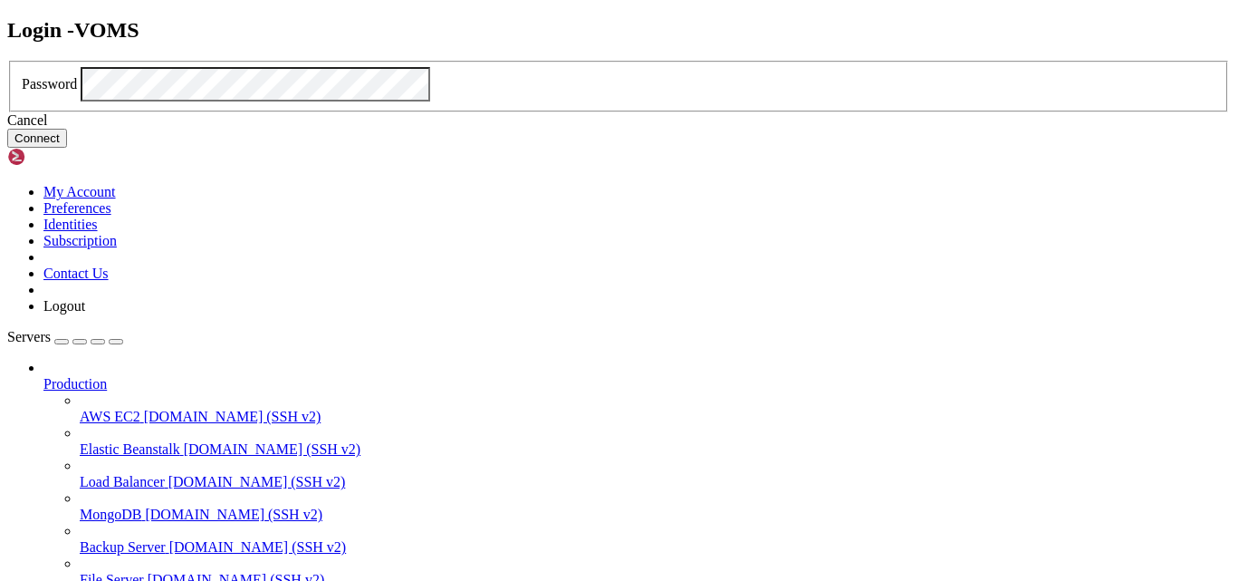
click button "Connect" at bounding box center [37, 138] width 60 height 19
click at [621, 129] on div "Cancel" at bounding box center [618, 120] width 1223 height 16
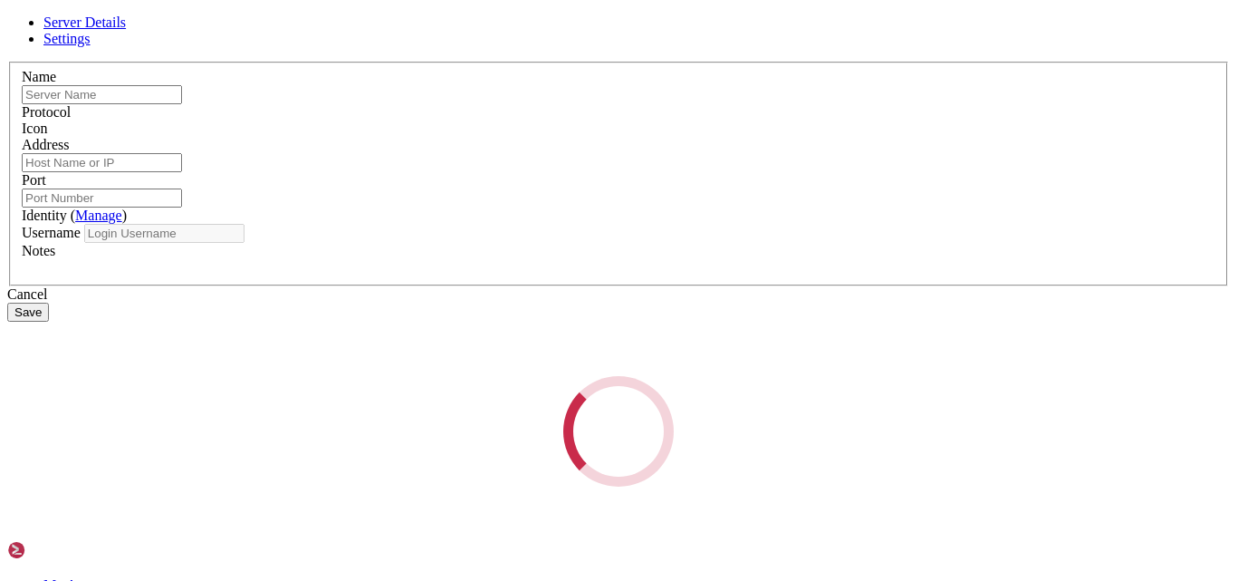
type input "VOMS"
type input "[TECHNICAL_ID]"
type input "22"
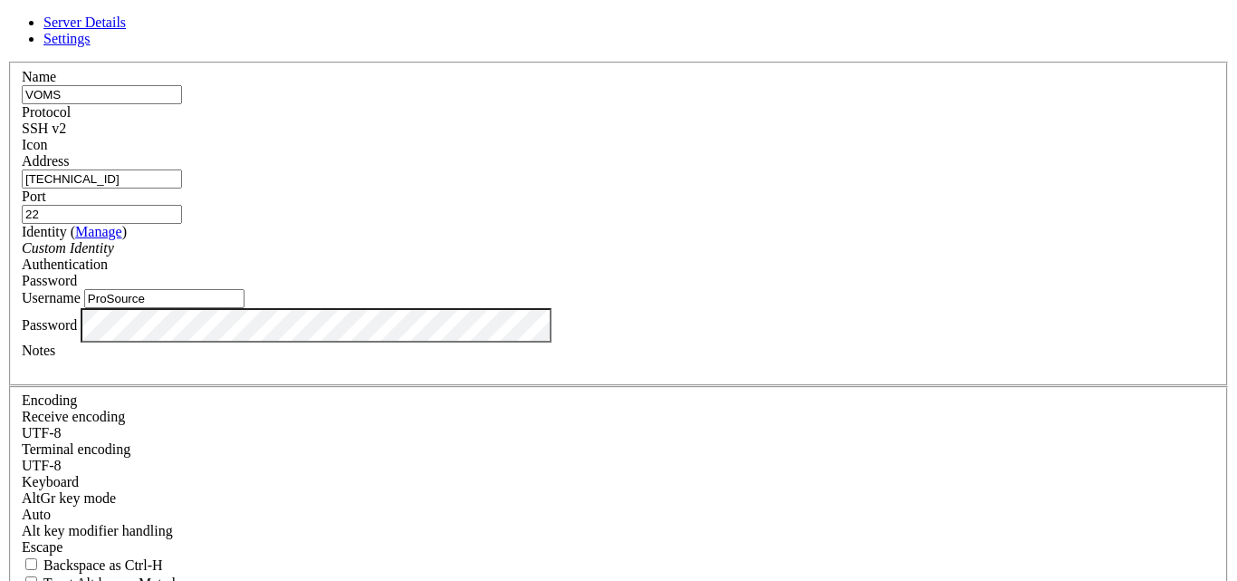
click at [245, 308] on input "ProSource" at bounding box center [164, 298] width 160 height 19
type input "prosource"
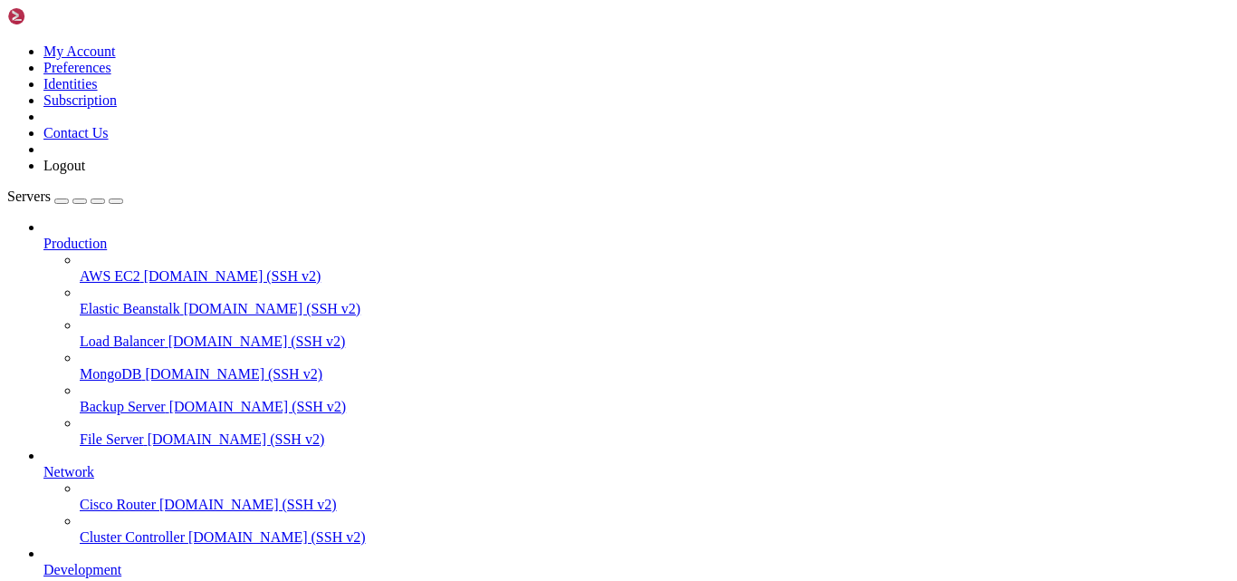
drag, startPoint x: 1013, startPoint y: 225, endPoint x: 958, endPoint y: 253, distance: 61.2
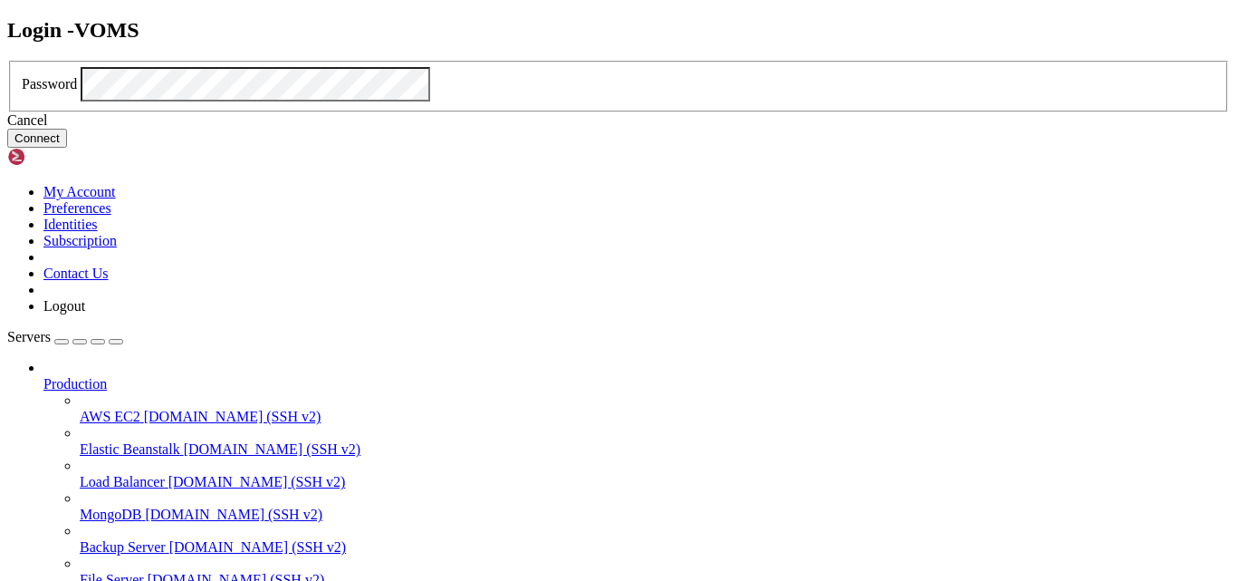
click button "Connect" at bounding box center [37, 138] width 60 height 19
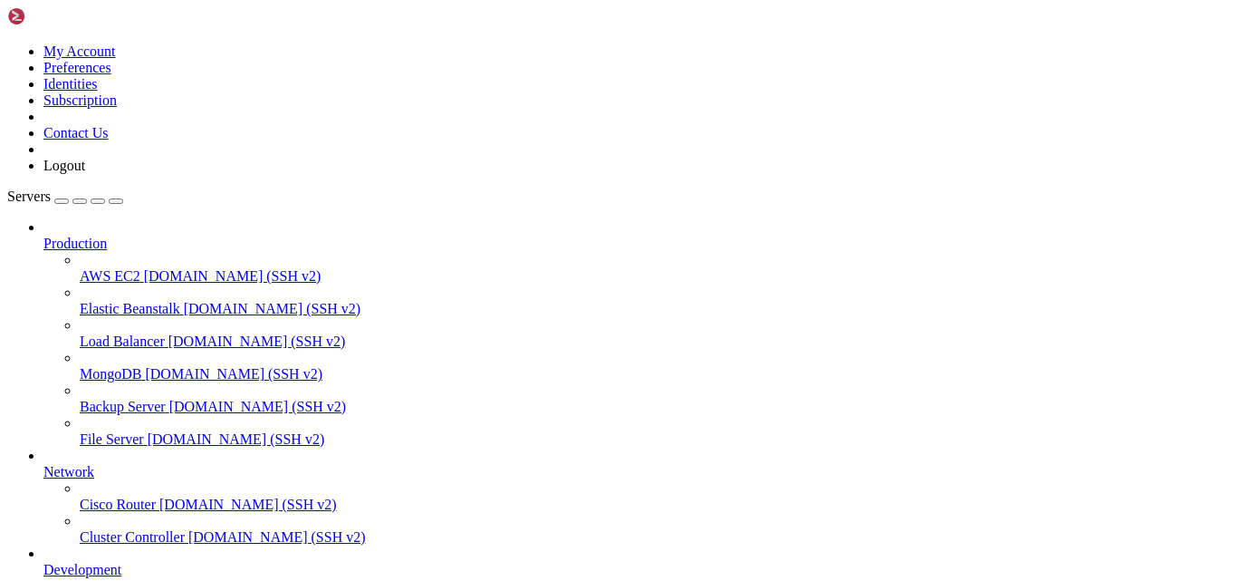
scroll to position [169, 0]
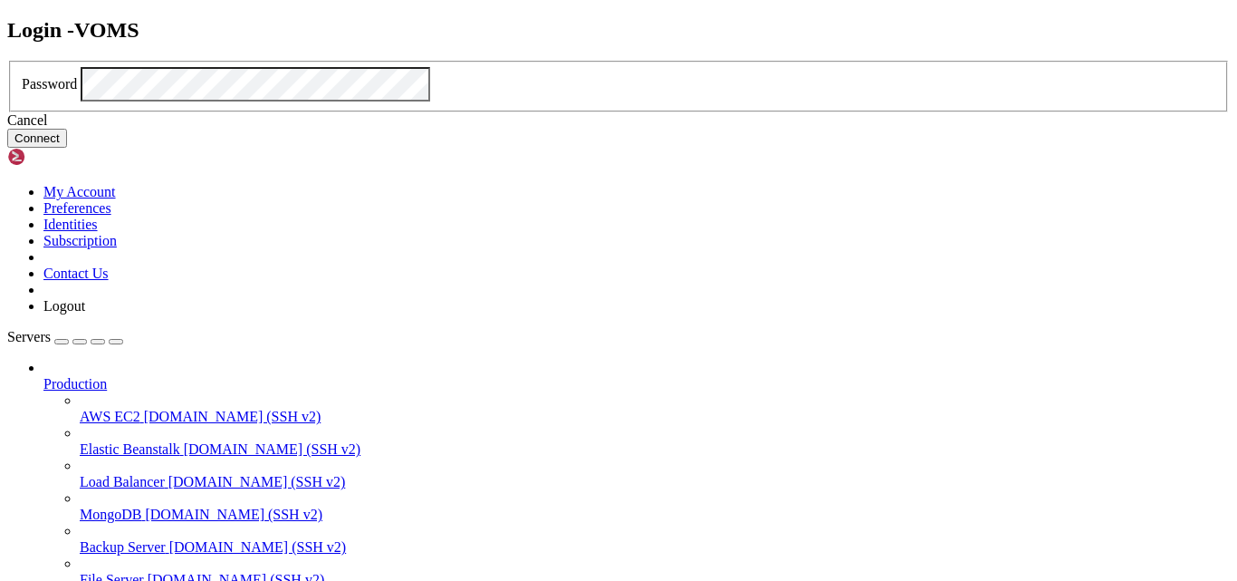
click button "Connect" at bounding box center [37, 138] width 60 height 19
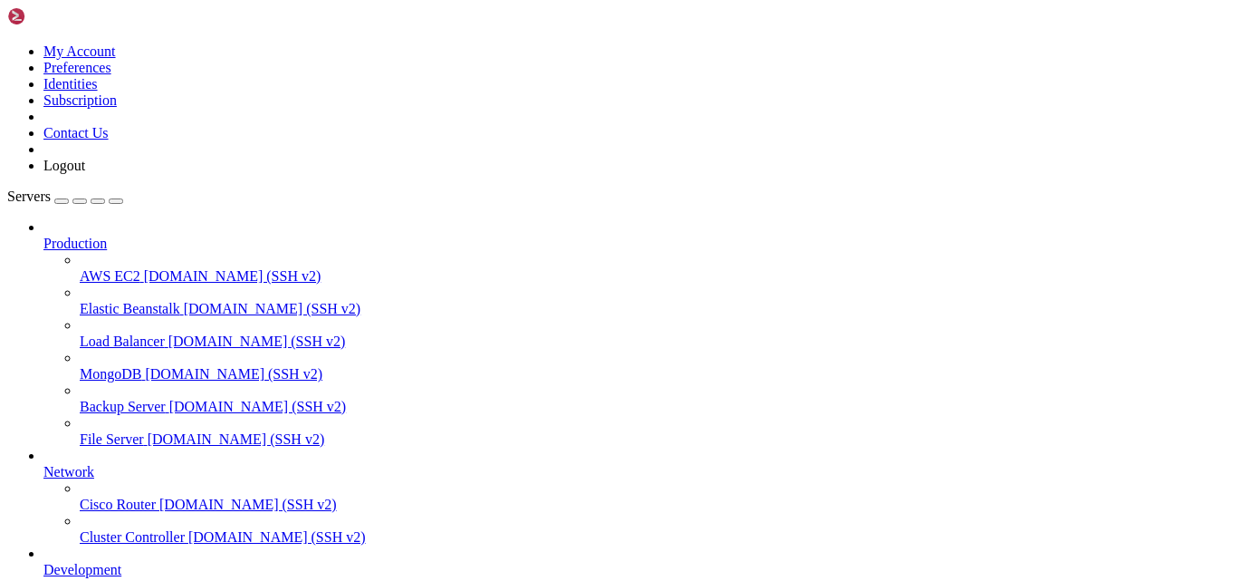
click at [48, 200] on span " nginx" at bounding box center [29, 192] width 38 height 15
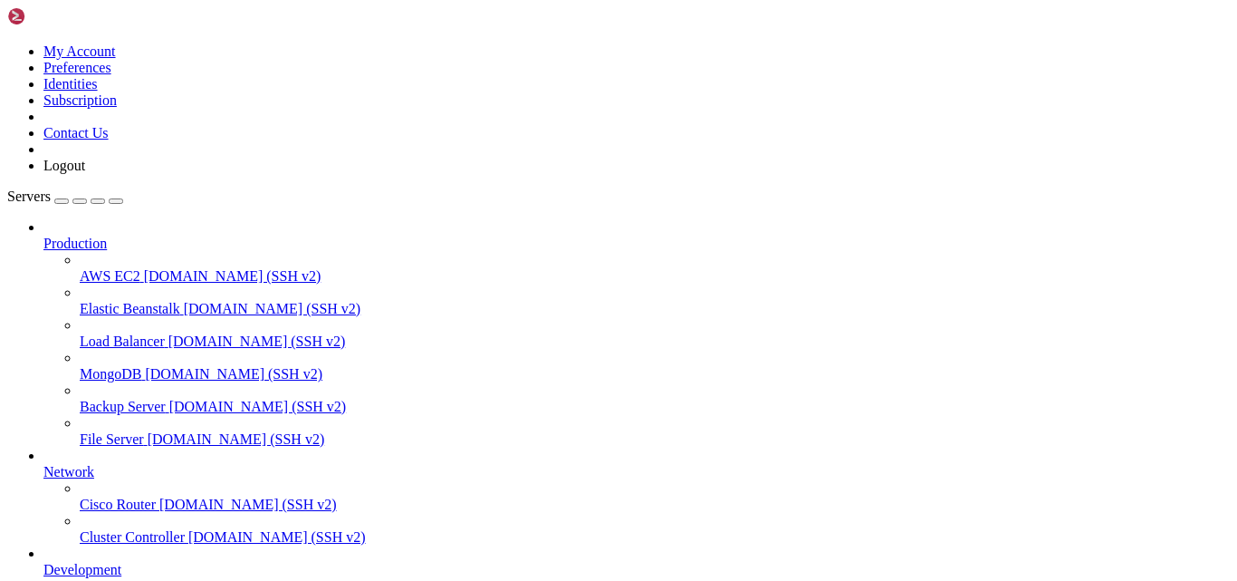
scroll to position [0, 0]
type input "/etc/nginx/sites-available"
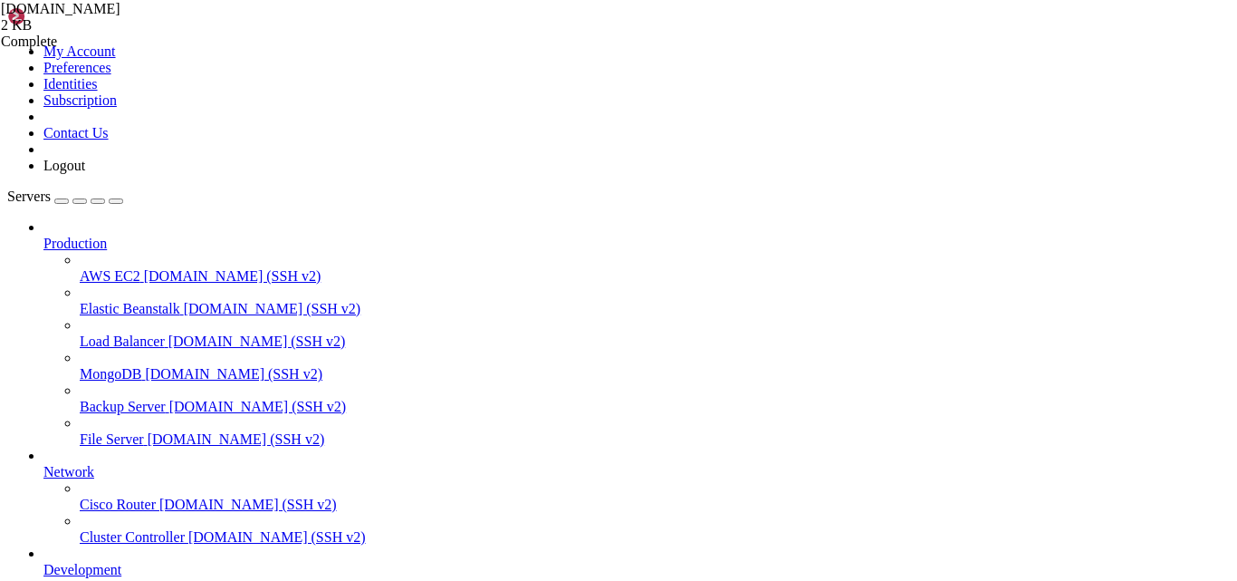
scroll to position [371, 0]
type textarea "ssl_dhparam /etc/letsencrypt/ssl-dhparams.pem; # managed by [PERSON_NAME]"
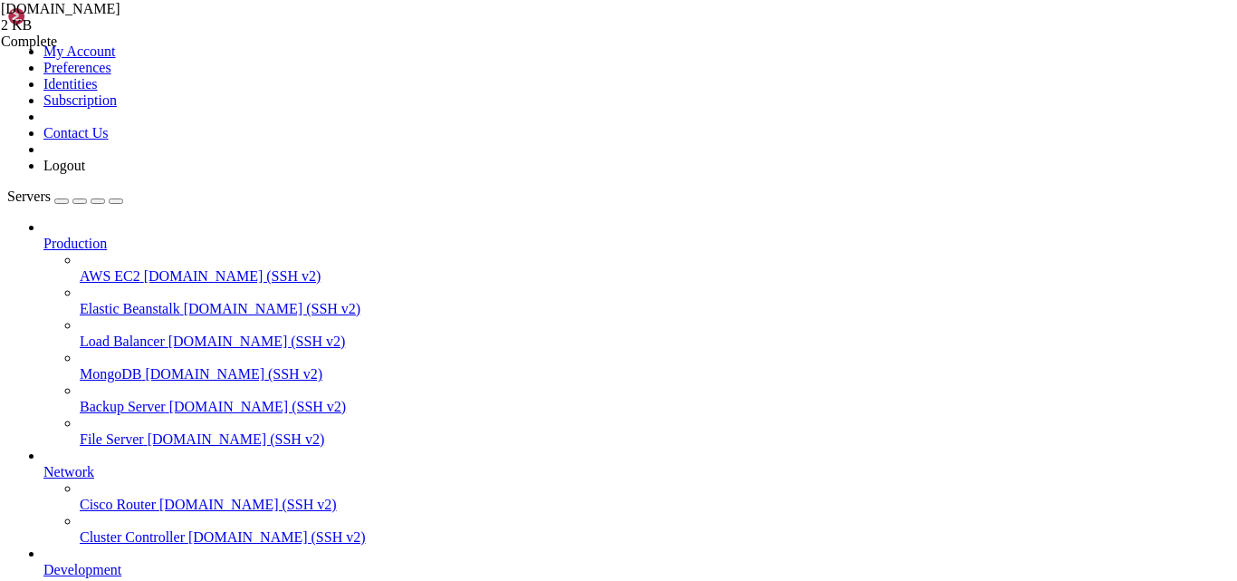
scroll to position [331, 0]
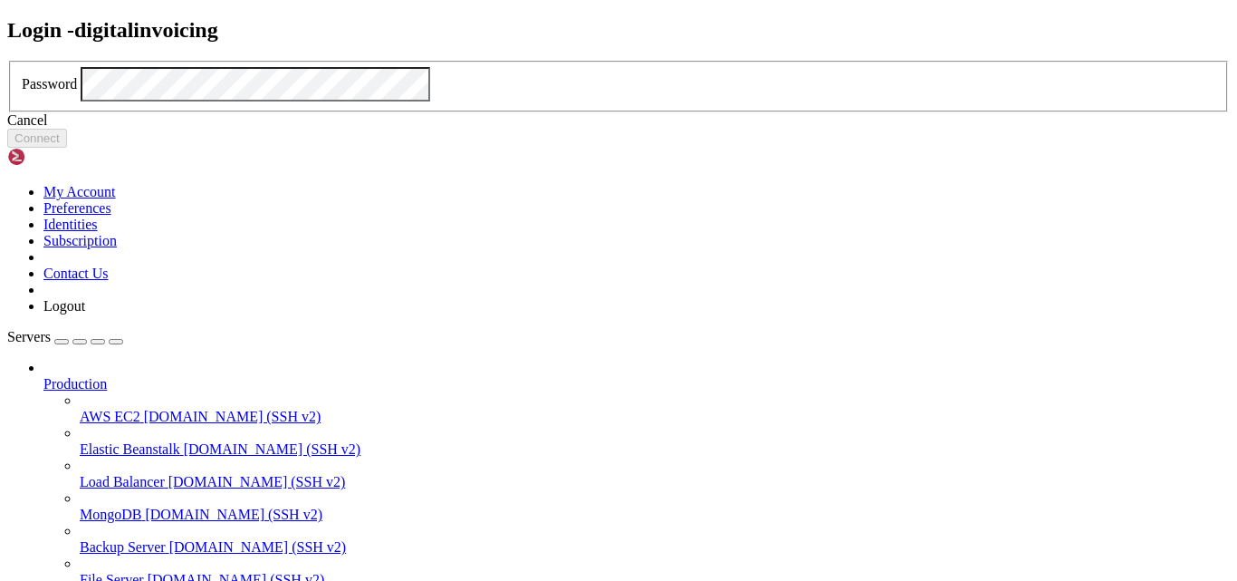
click at [1230, 149] on div "Login - digitalinvoicing Password Cancel Connect" at bounding box center [618, 83] width 1223 height 130
click button "Connect" at bounding box center [37, 138] width 60 height 19
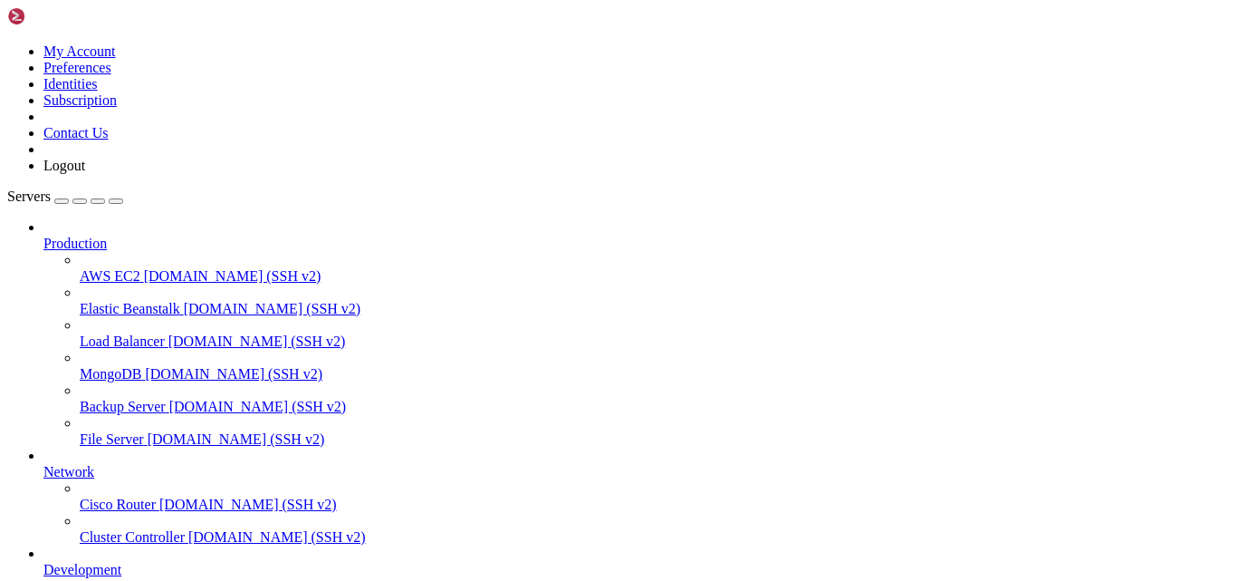
scroll to position [62, 0]
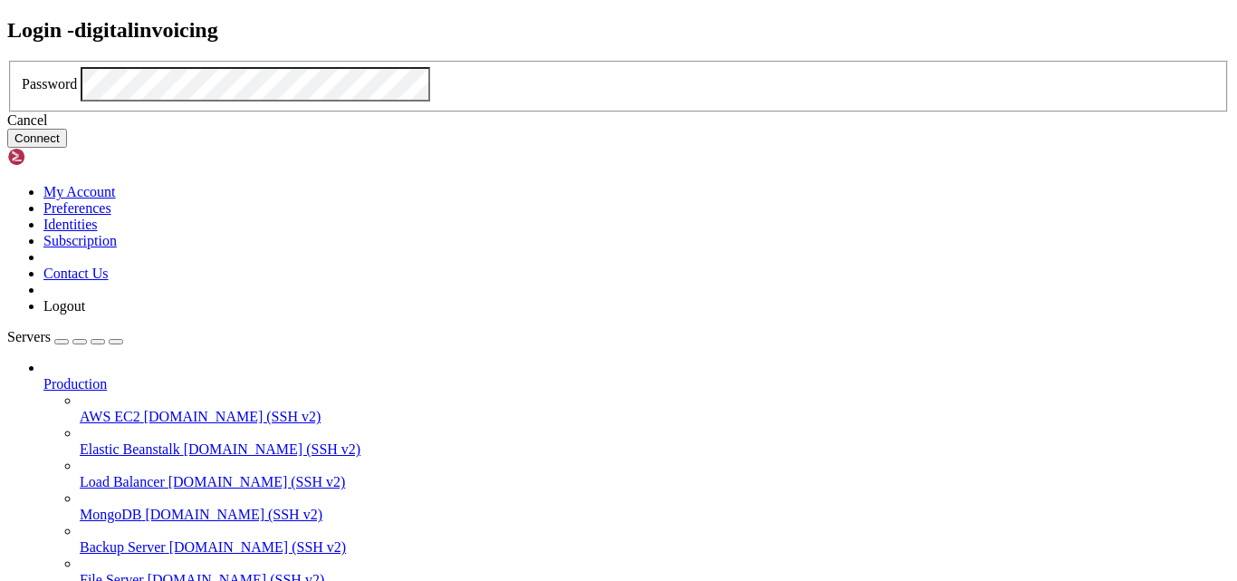
click button "Connect" at bounding box center [37, 138] width 60 height 19
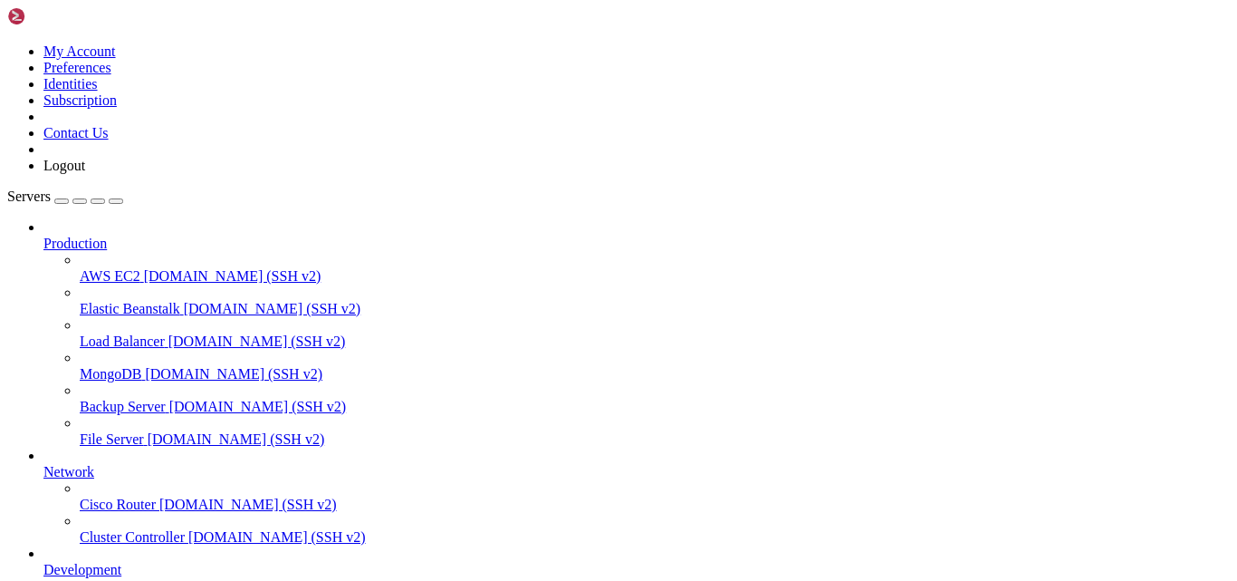
type input "/var/www/digitalinvoicing"
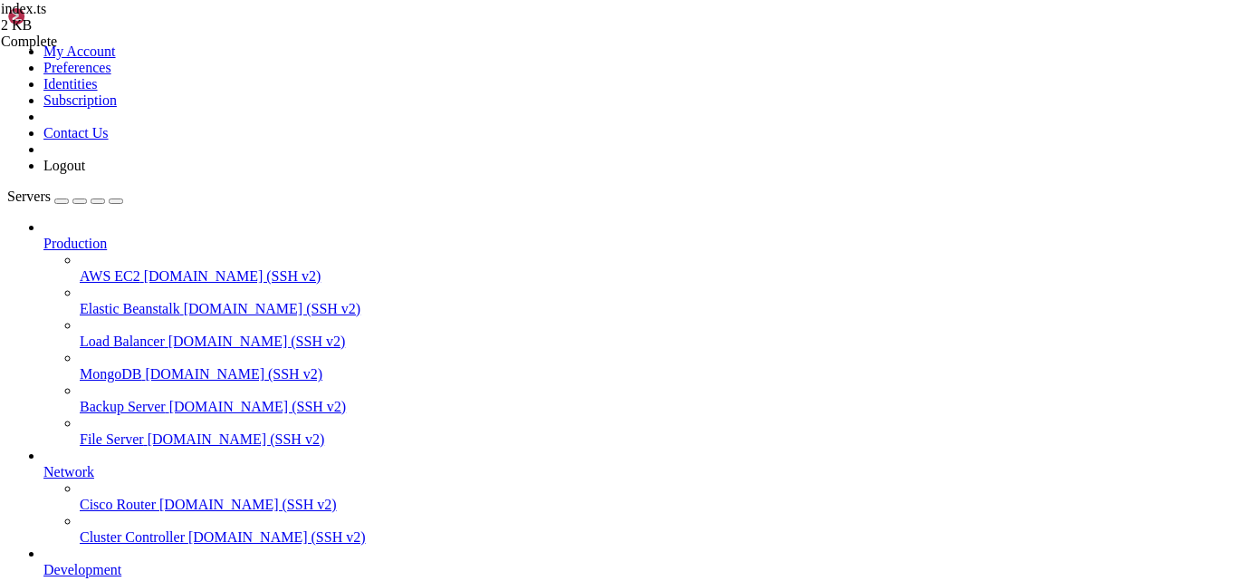
type textarea "import bodyParser from 'body-parser';"
type textarea "// @ts-ignore"
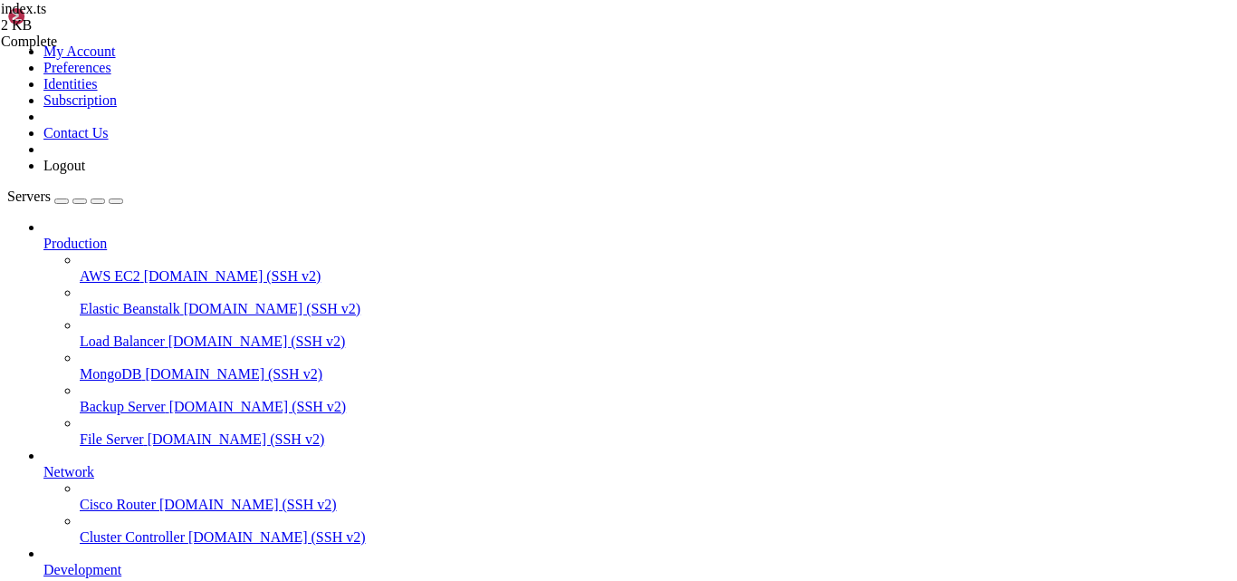
click at [1227, 237] on div "index.ts 2 KB Complete" at bounding box center [618, 290] width 1237 height 581
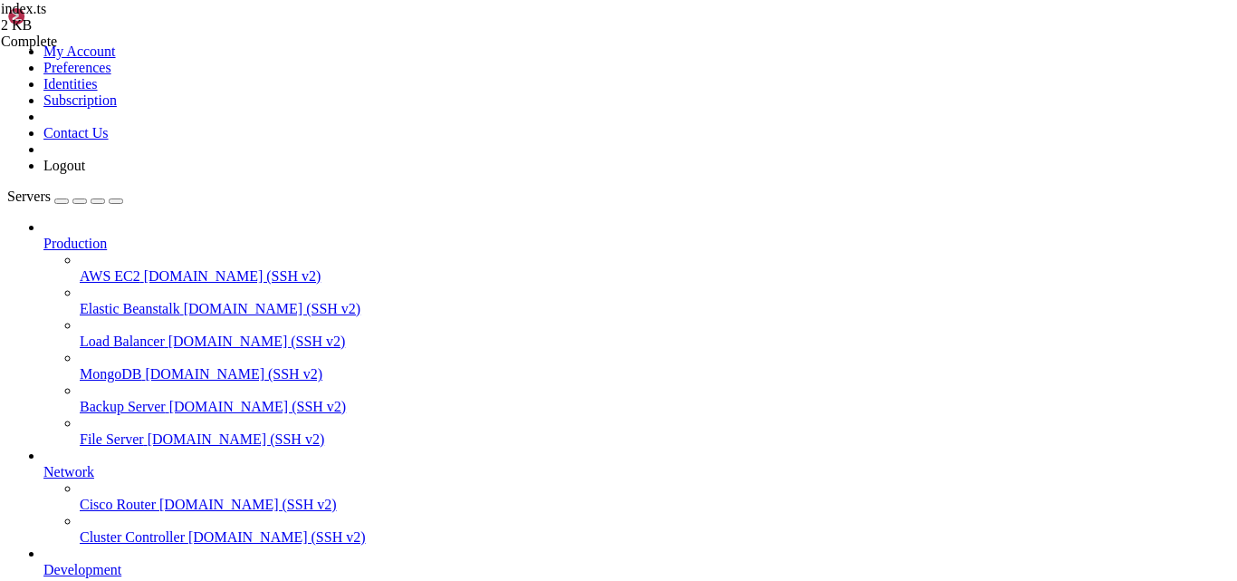
click at [1154, 285] on div "index.ts 2 KB Complete" at bounding box center [618, 290] width 1237 height 581
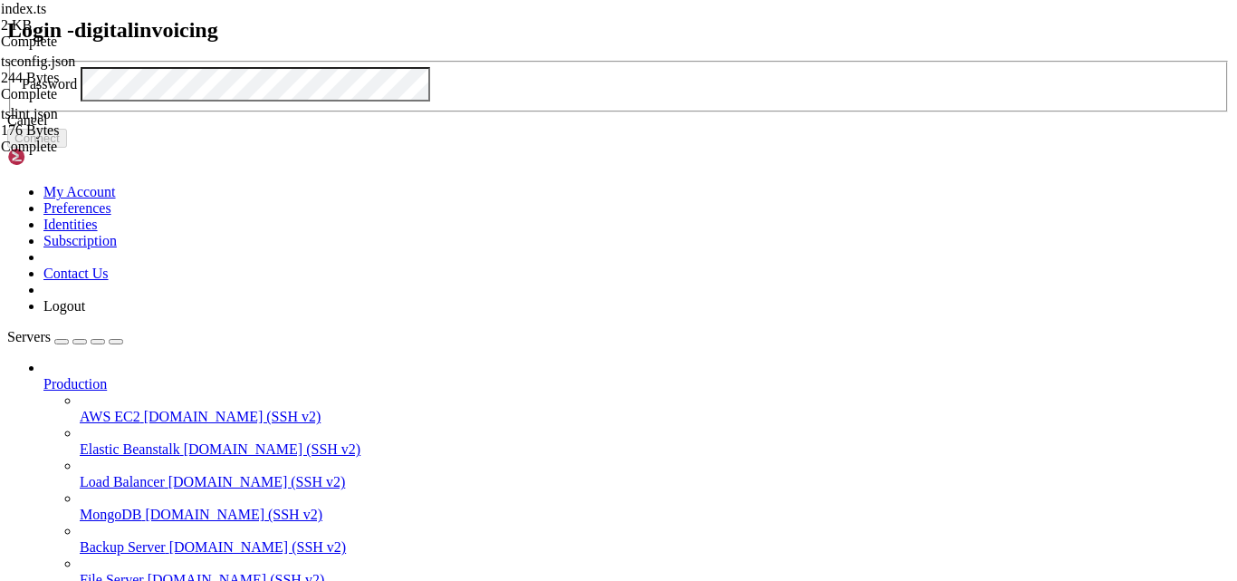
click at [477, 146] on div "Login - digitalinvoicing Password Cancel Connect" at bounding box center [618, 83] width 1223 height 130
click at [610, 101] on div "Password" at bounding box center [619, 84] width 1194 height 34
click button "Connect" at bounding box center [37, 138] width 60 height 19
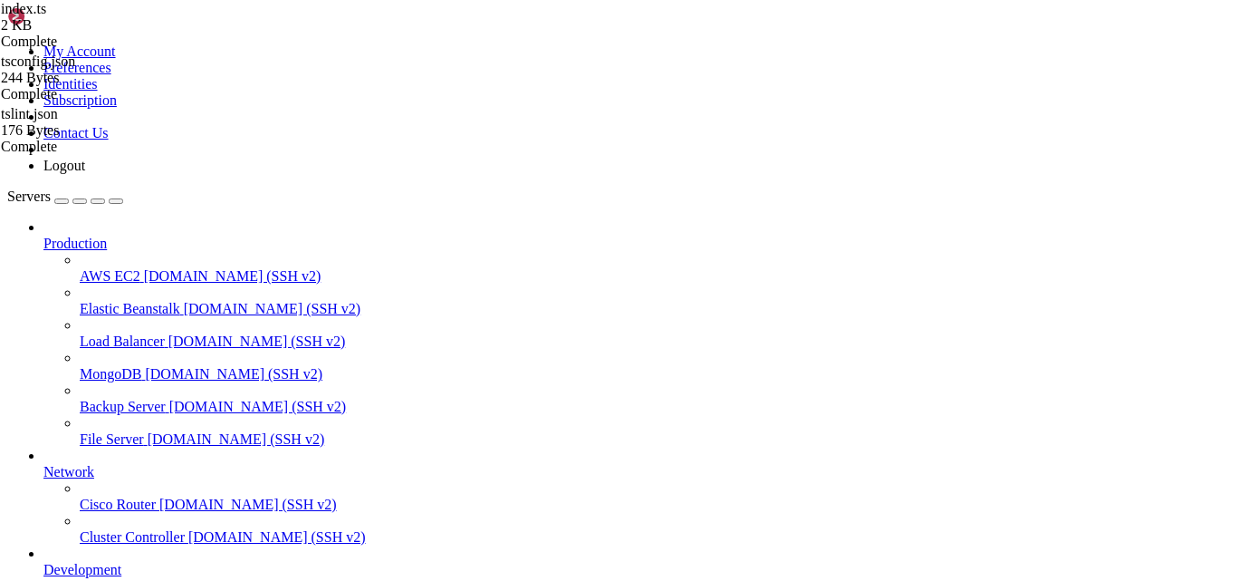
type input "/var/www/digitalinvoicing/src/change-password"
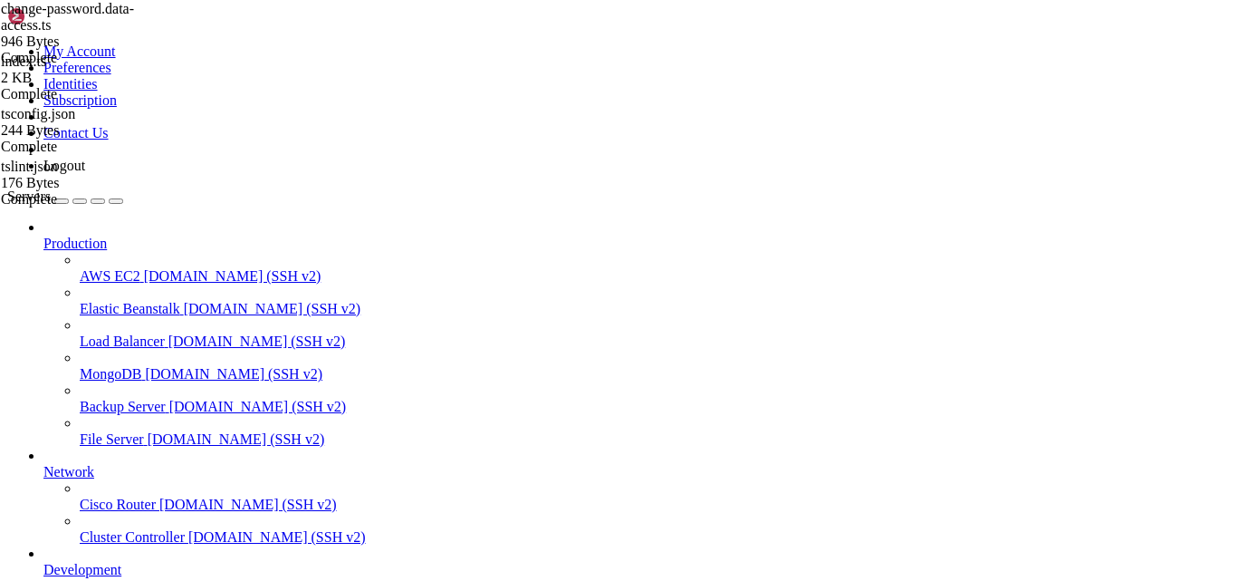
paste textarea
type textarea "const checkPassword = async (req, res) => {"
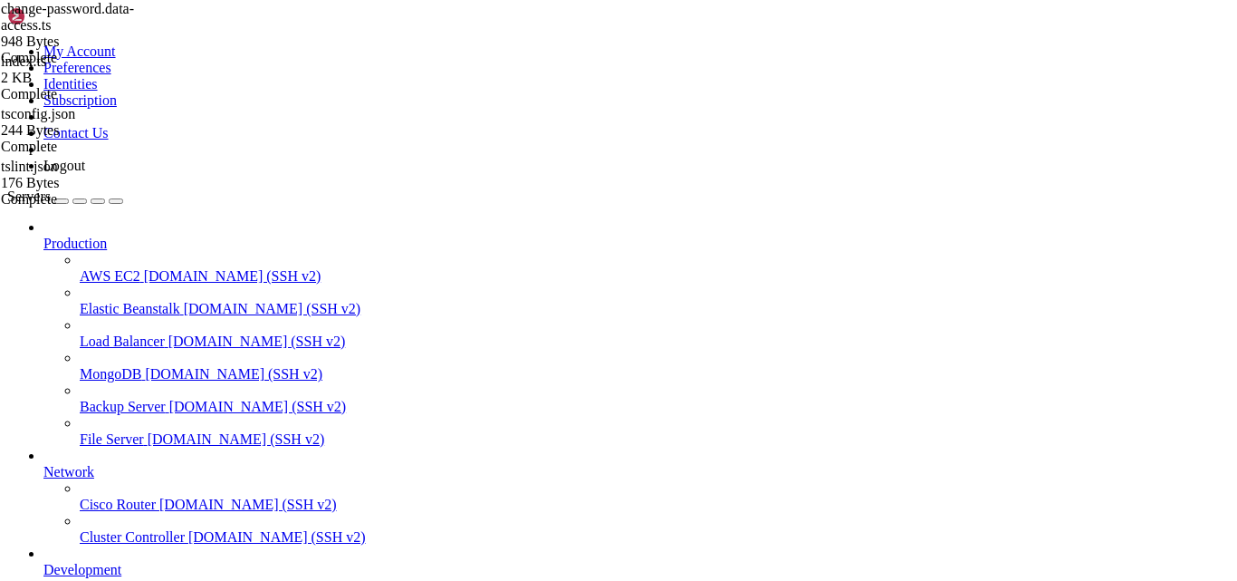
type input "/var/www/digitalinvoicing/src/security"
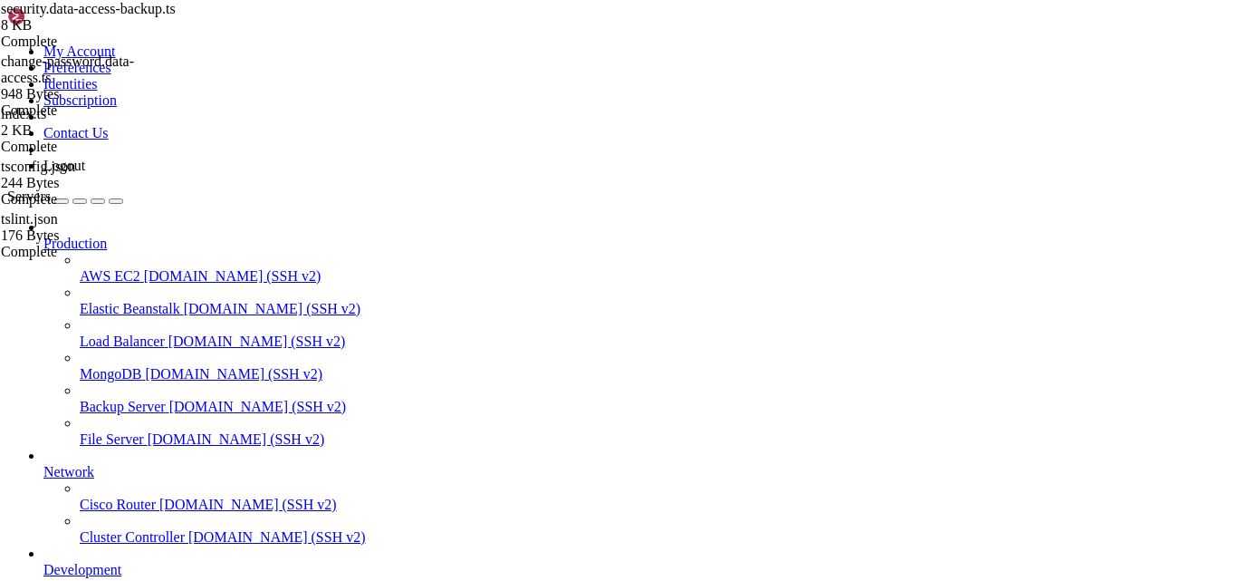
type textarea "const osApi = async (req, res) => {"
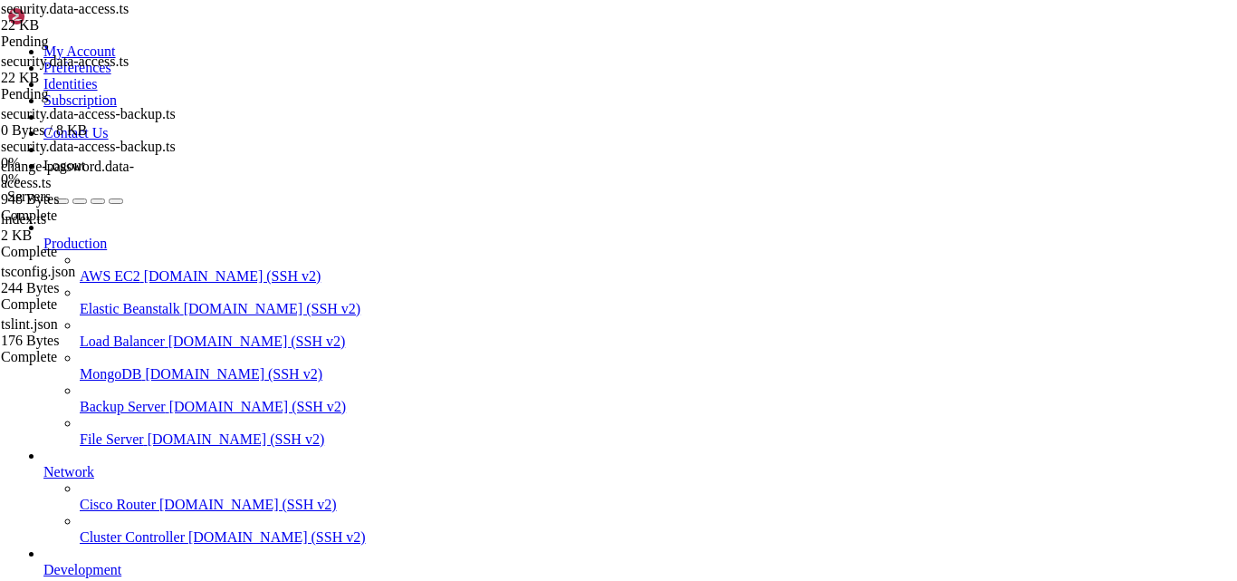
click at [182, 50] on div "security.data-access.ts 22 KB Pending" at bounding box center [91, 25] width 181 height 49
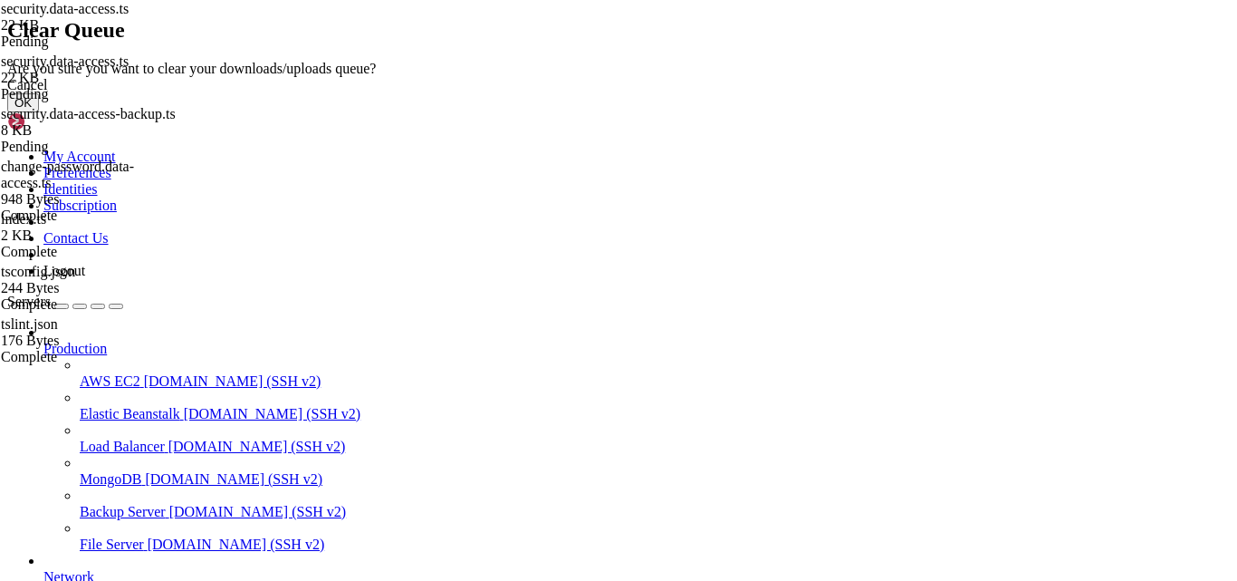
click at [39, 112] on button "OK" at bounding box center [23, 102] width 32 height 19
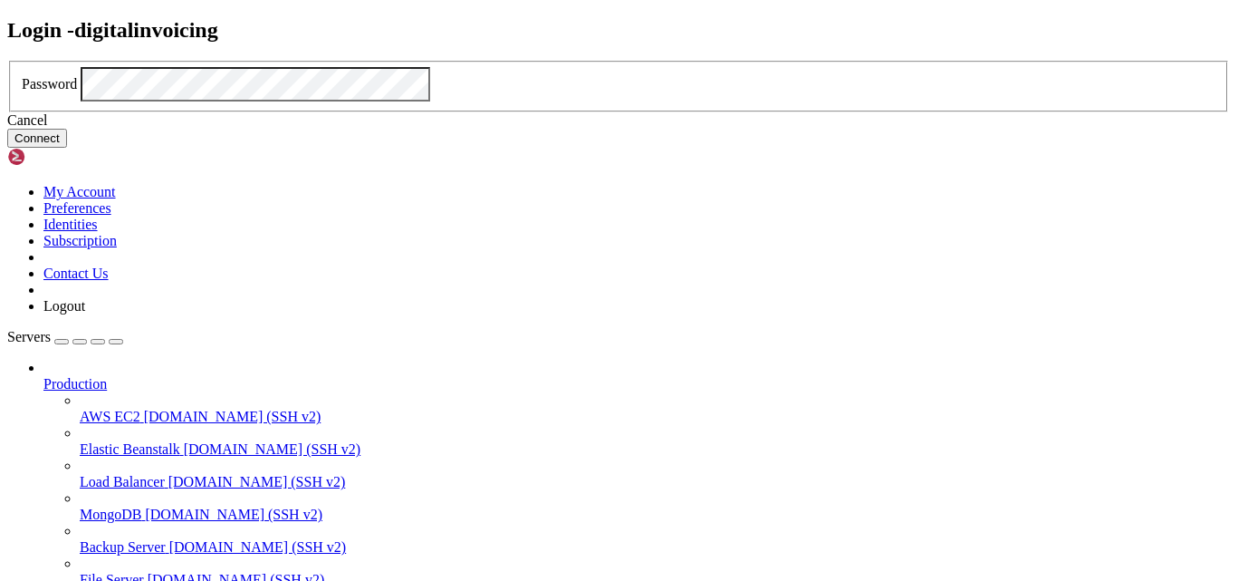
click button "Connect" at bounding box center [37, 138] width 60 height 19
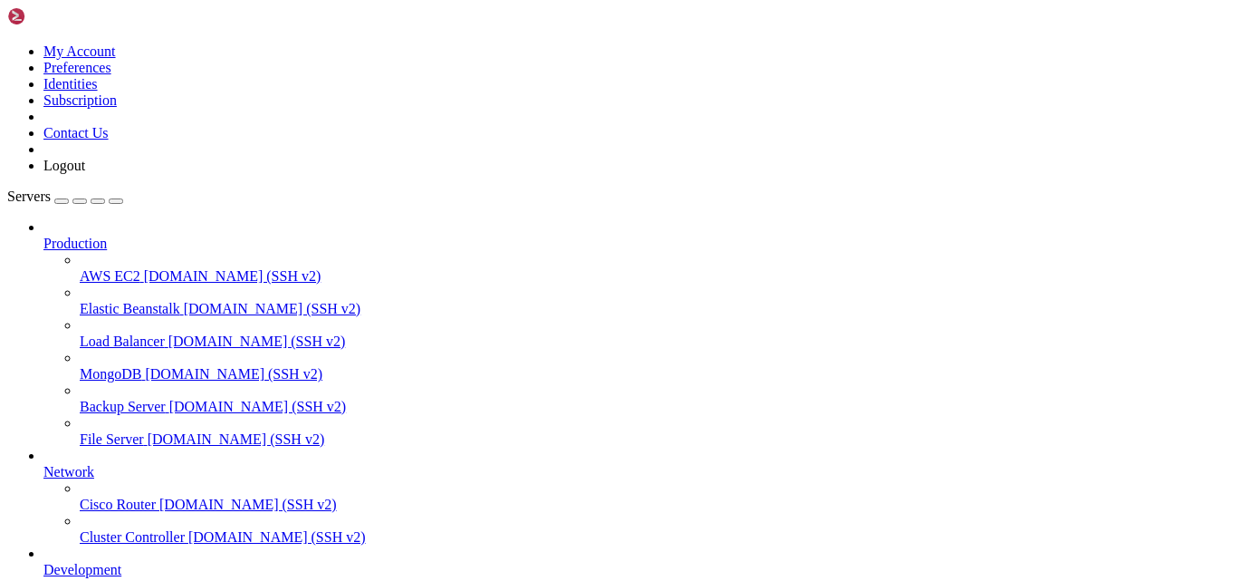
type textarea "const osApi = async (req, res) => {"
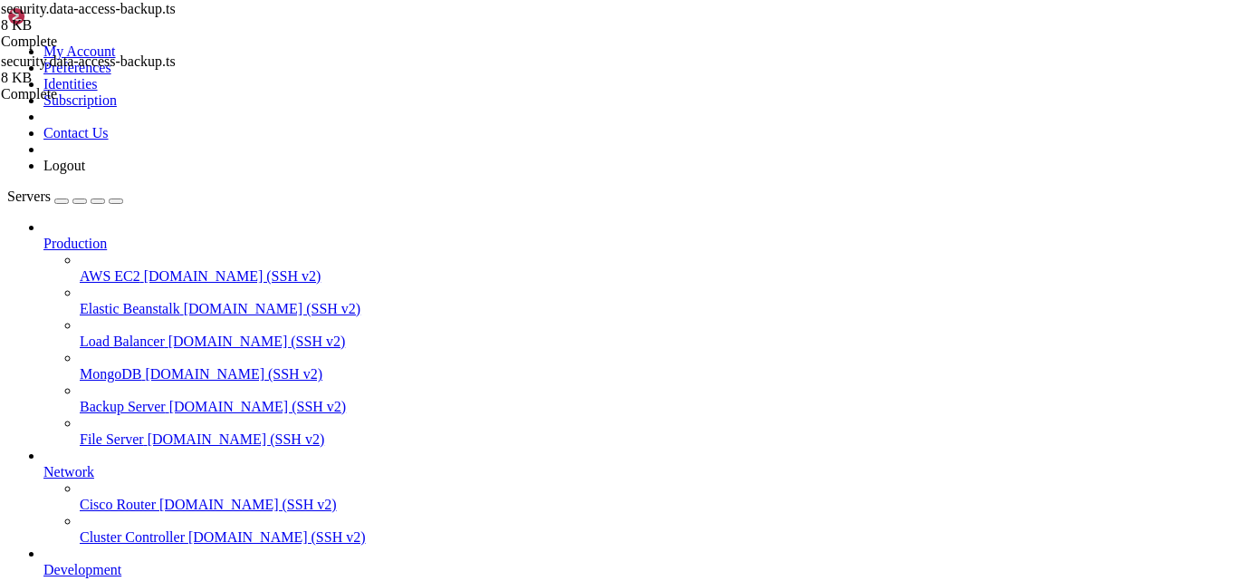
type textarea "const osApi = async (req, res) => {"
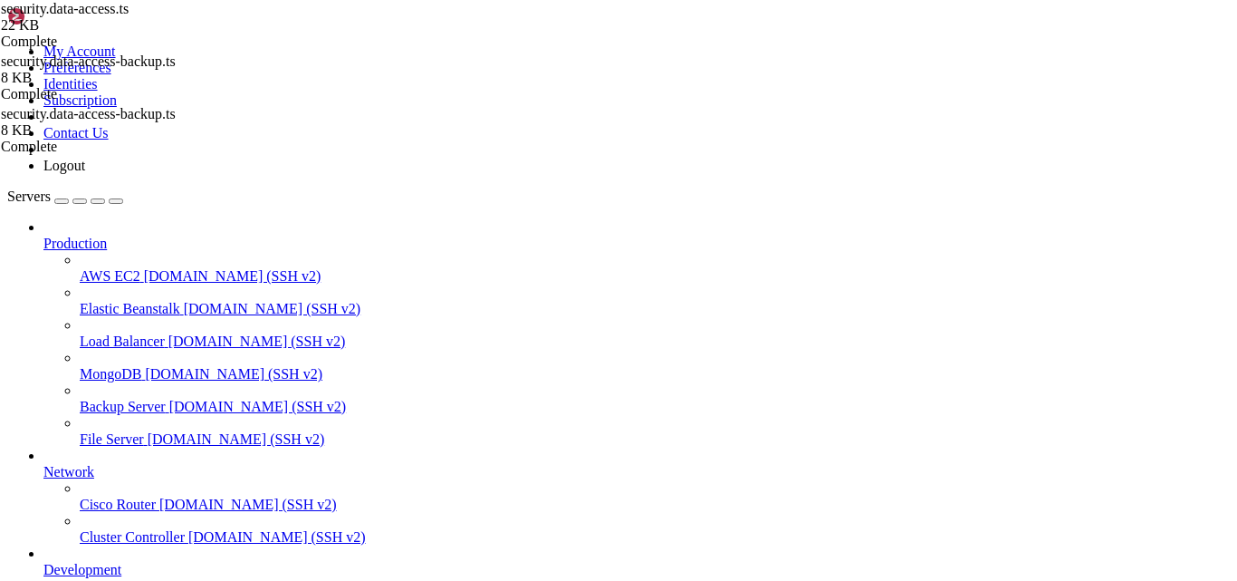
type input "/var/www/digitalinvoicing/src/change-password"
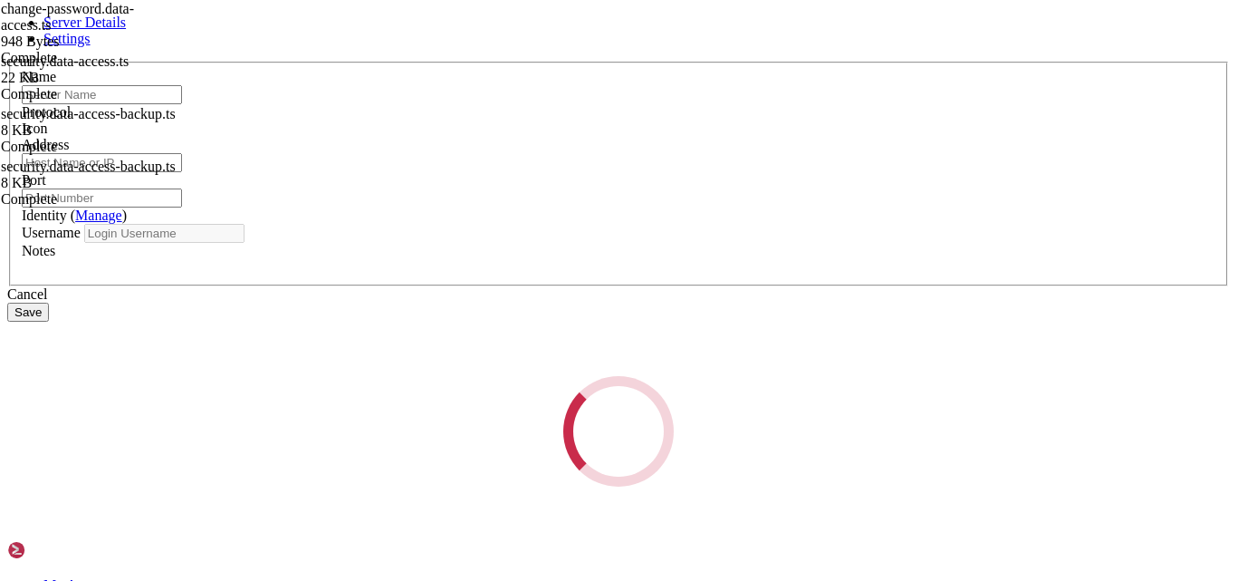
type input "digitalinvoicing"
type input "[TECHNICAL_ID]"
type input "22"
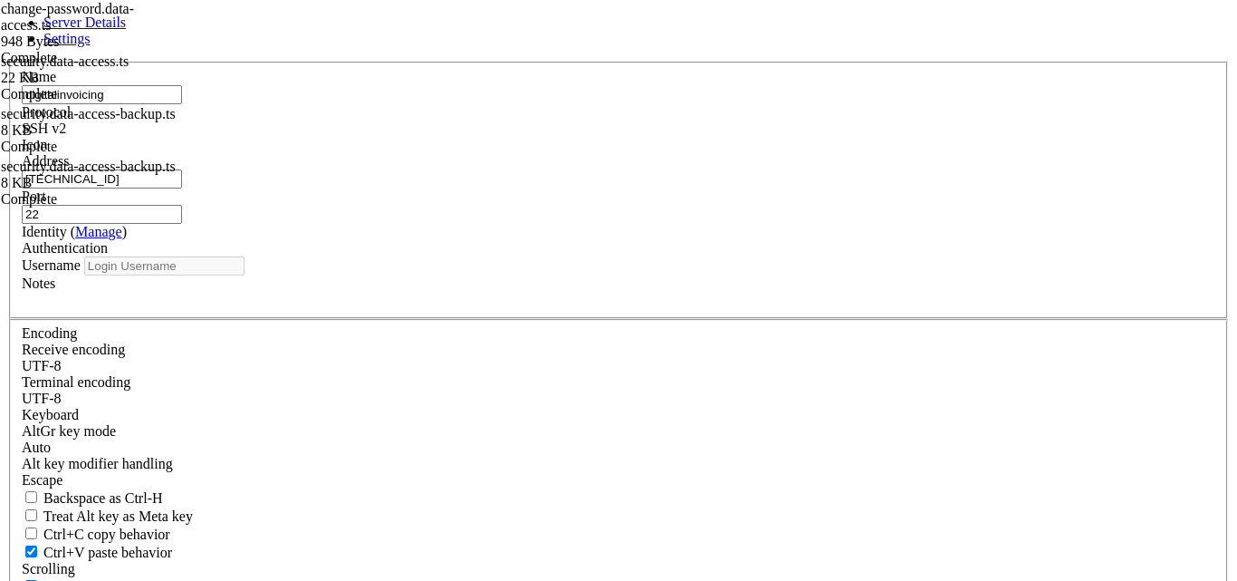
type input "digital"
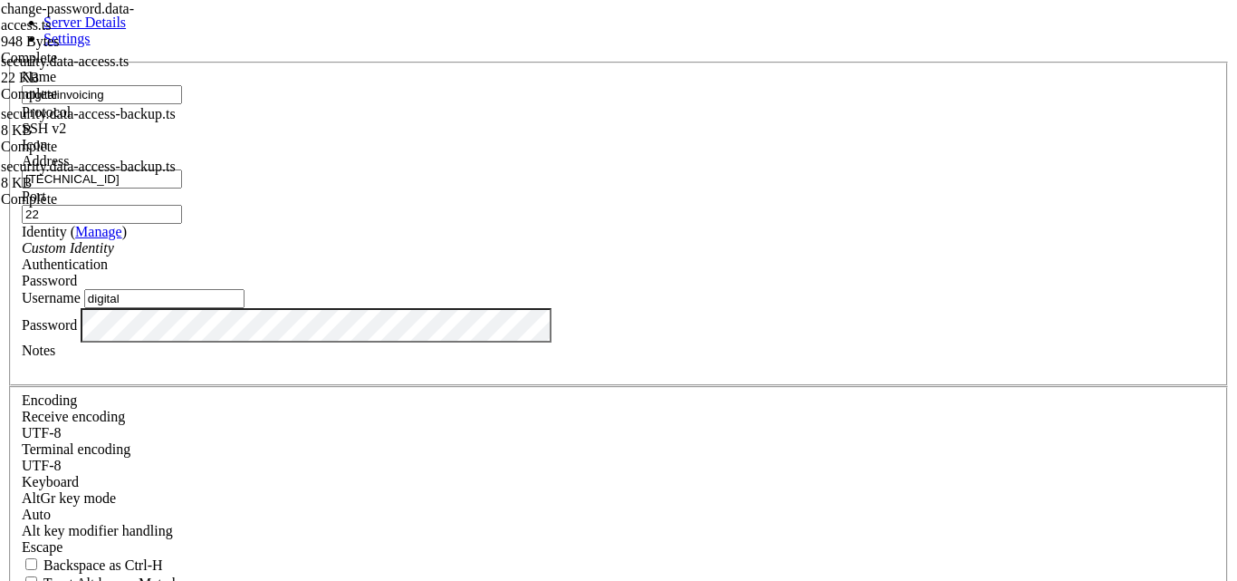
click at [810, 274] on div "Password" at bounding box center [619, 281] width 1194 height 16
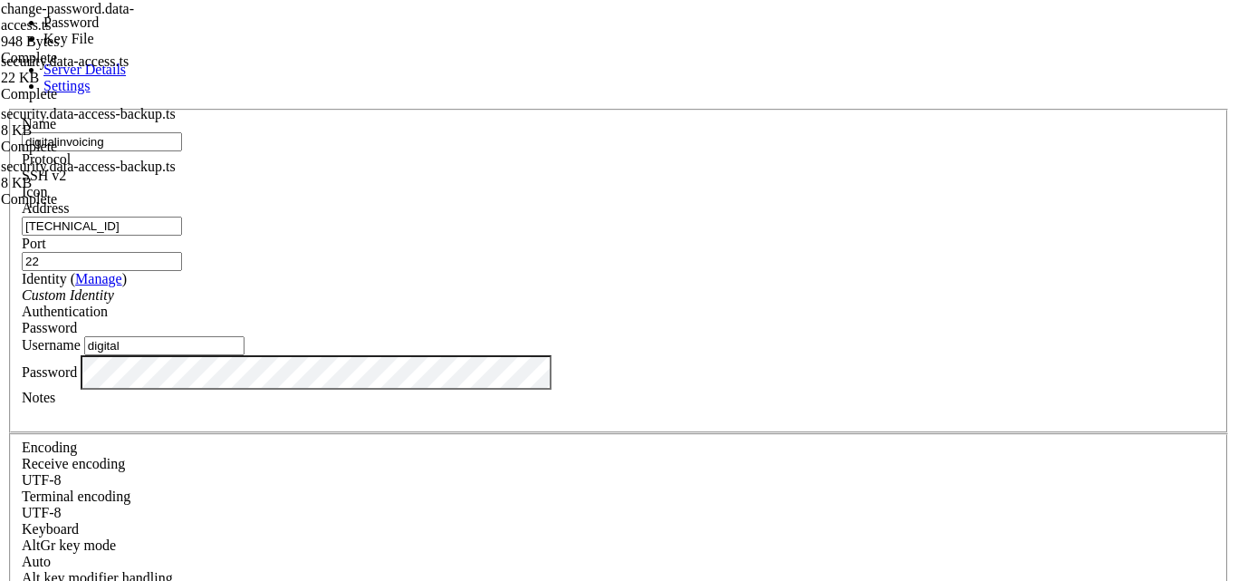
click at [810, 320] on div "Password" at bounding box center [619, 328] width 1194 height 16
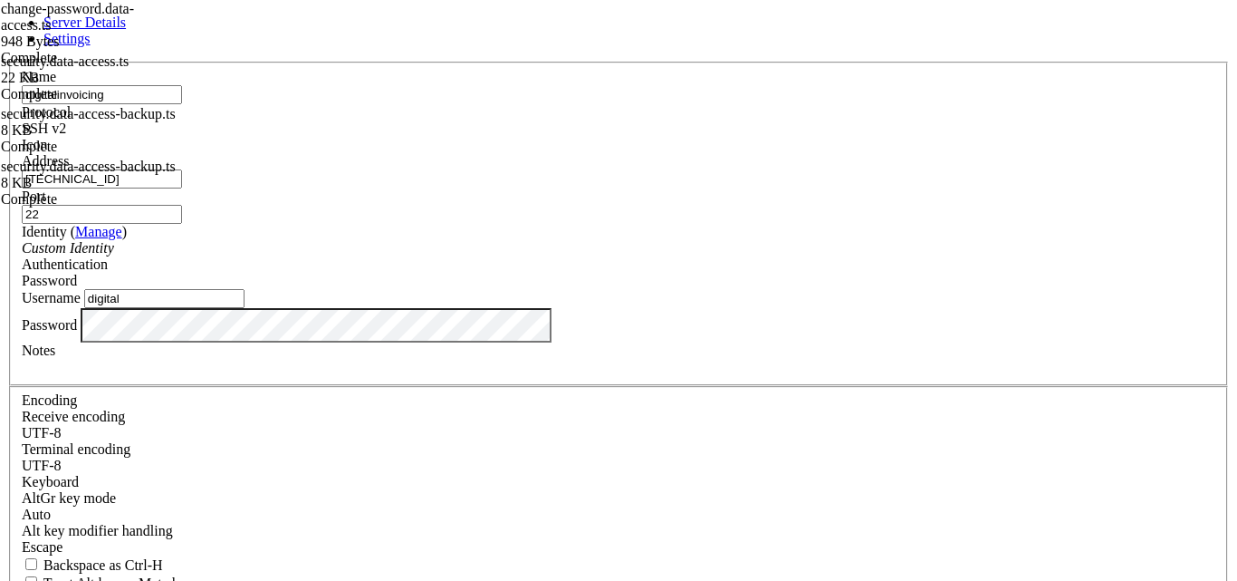
scroll to position [5, 0]
click at [91, 46] on span "Settings" at bounding box center [66, 38] width 47 height 15
click at [7, 62] on link at bounding box center [7, 62] width 0 height 0
